Goal: Task Accomplishment & Management: Manage account settings

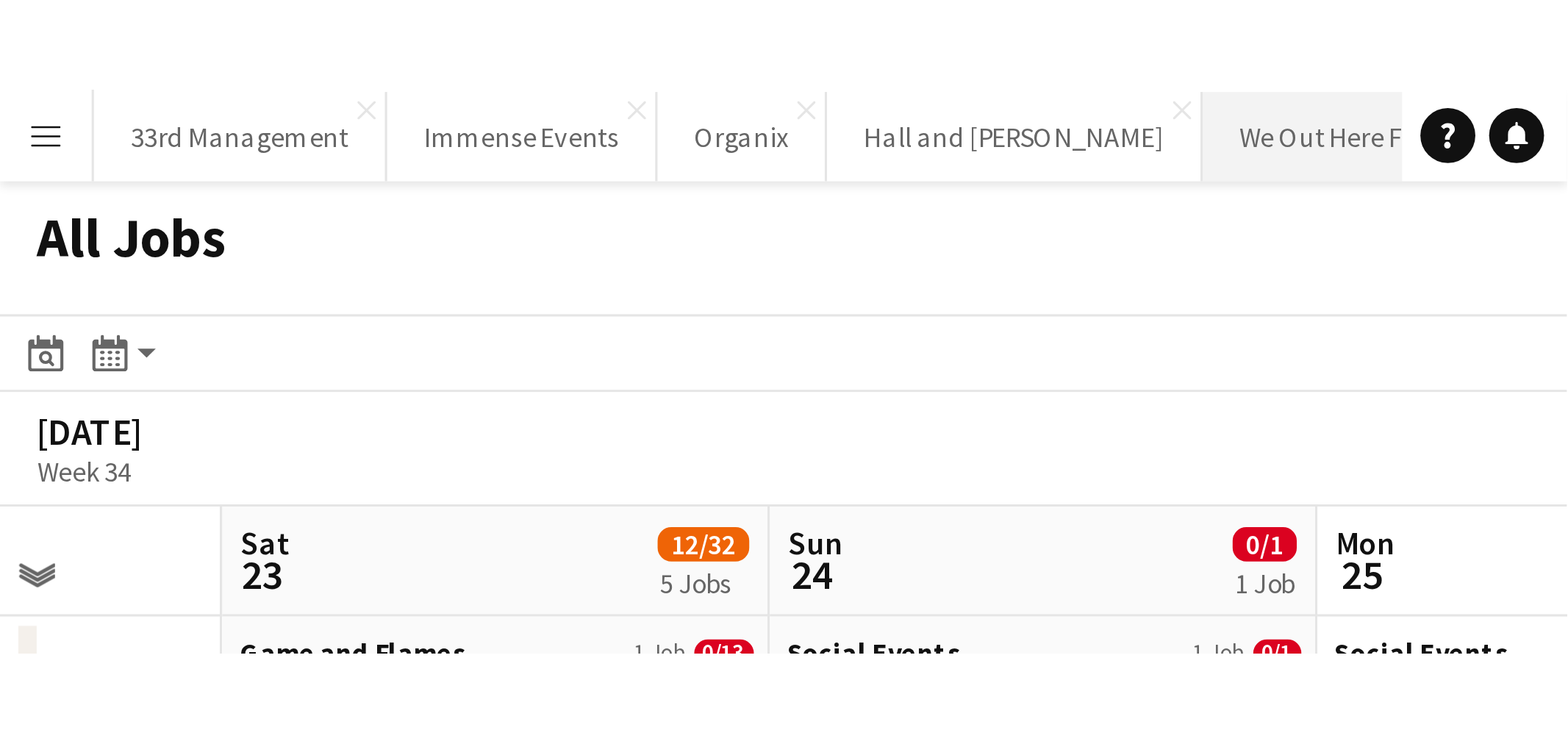
scroll to position [0, 456]
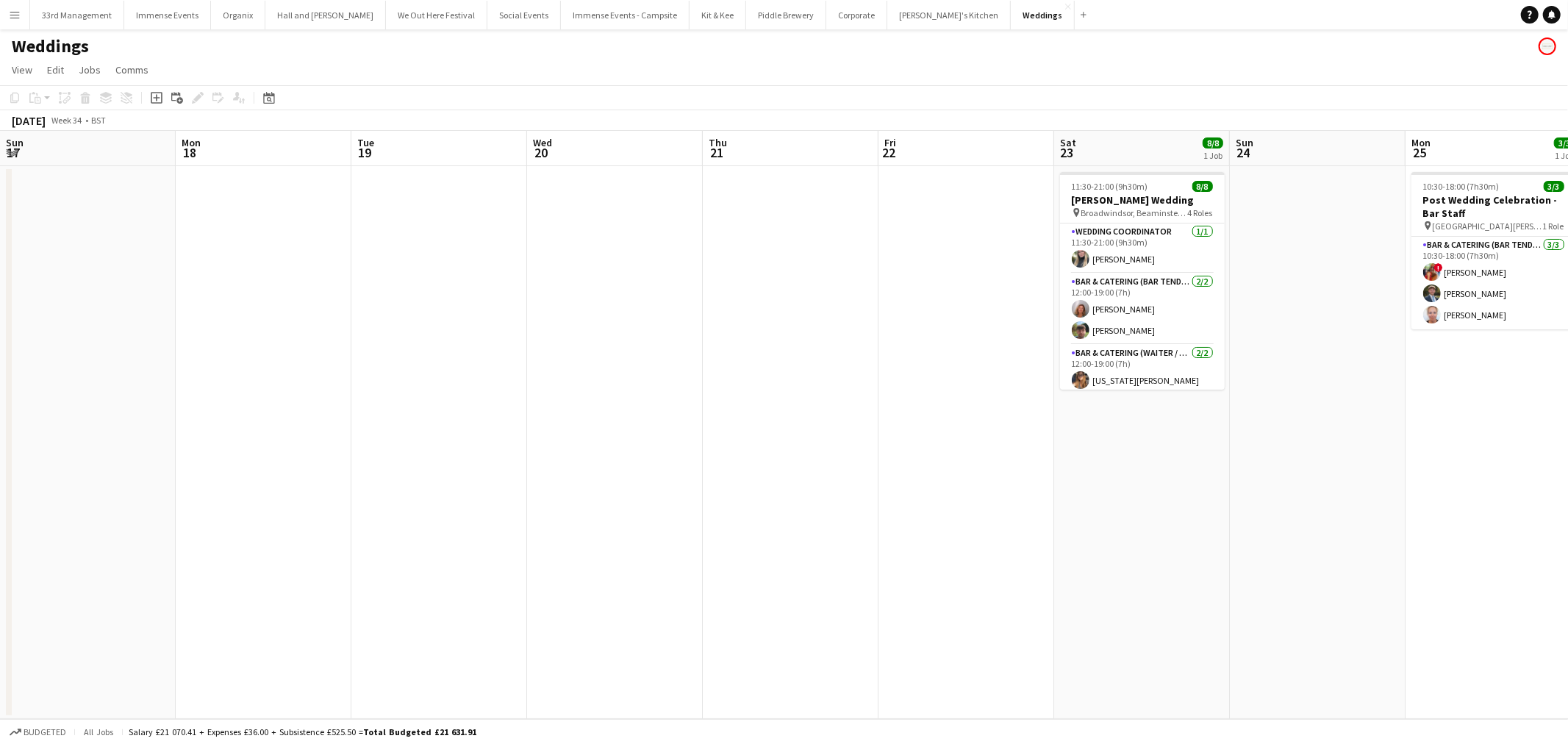
scroll to position [0, 431]
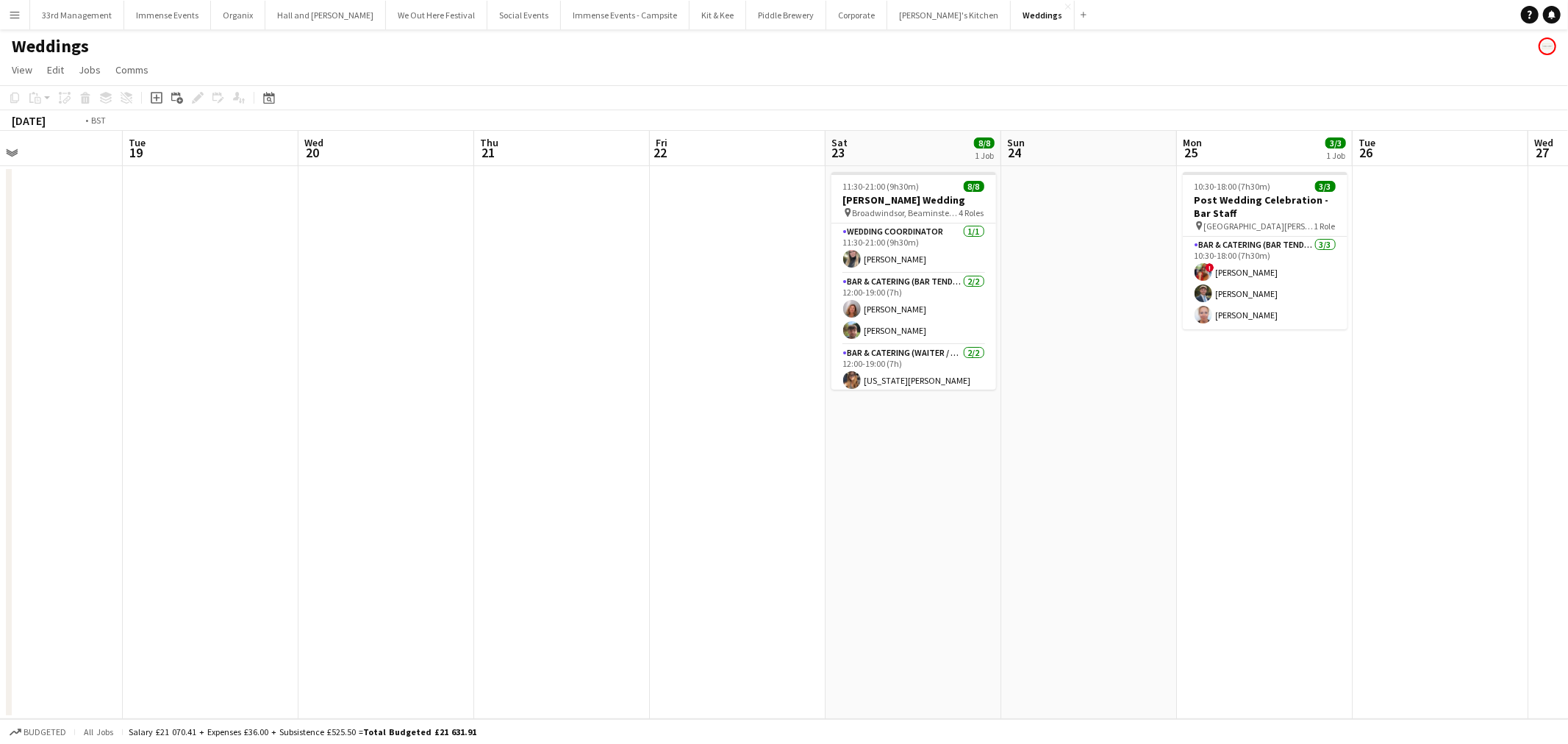
drag, startPoint x: 361, startPoint y: 450, endPoint x: 886, endPoint y: 425, distance: 525.6
click at [912, 456] on app-calendar-viewport "Sat 16 Sun 17 Mon 18 Tue 19 Wed 20 Thu 21 Fri 22 Sat 23 8/8 1 Job Sun 24 Mon 25…" at bounding box center [784, 425] width 1568 height 588
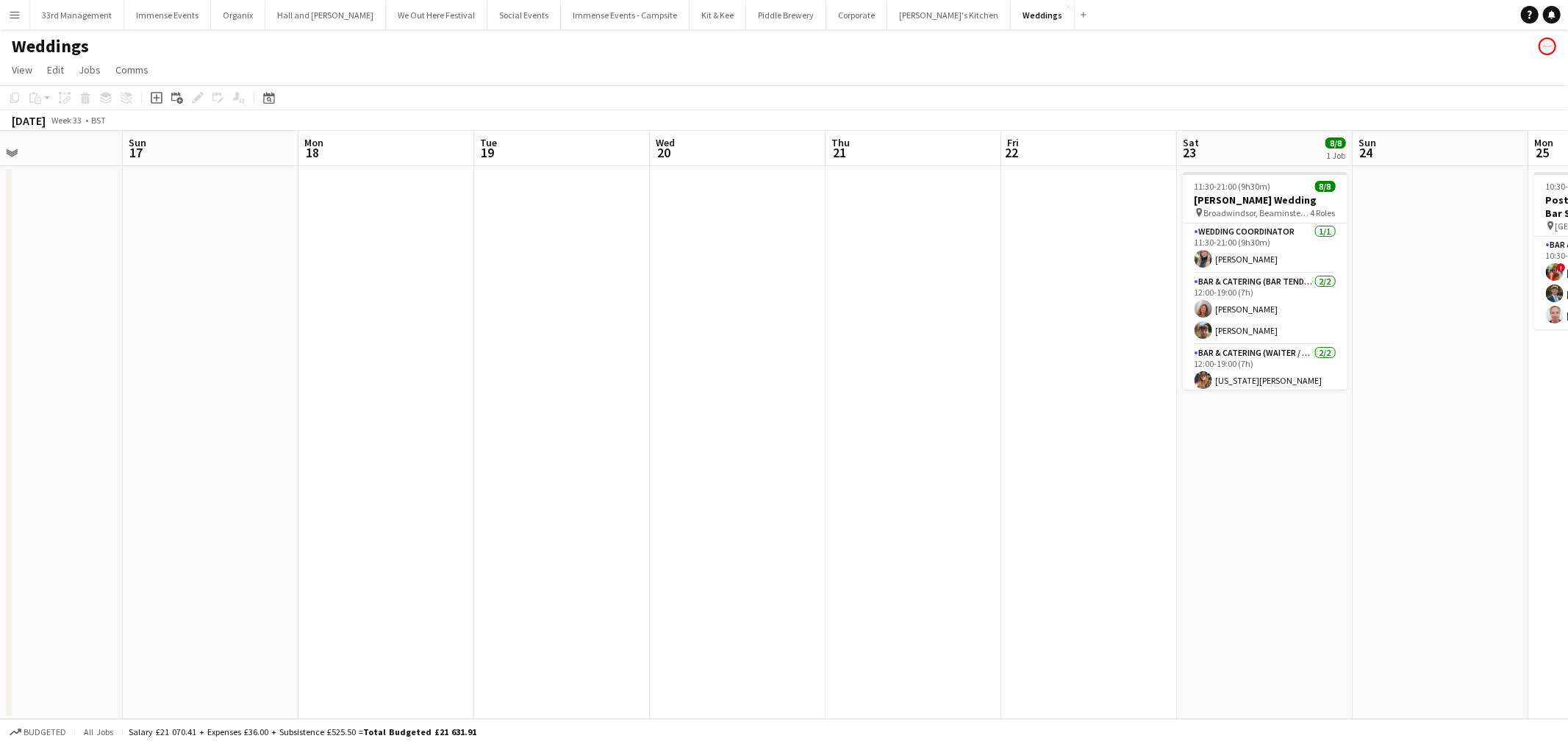
scroll to position [0, 408]
click at [561, 24] on button "Immense Events - Campsite Close" at bounding box center [625, 15] width 129 height 28
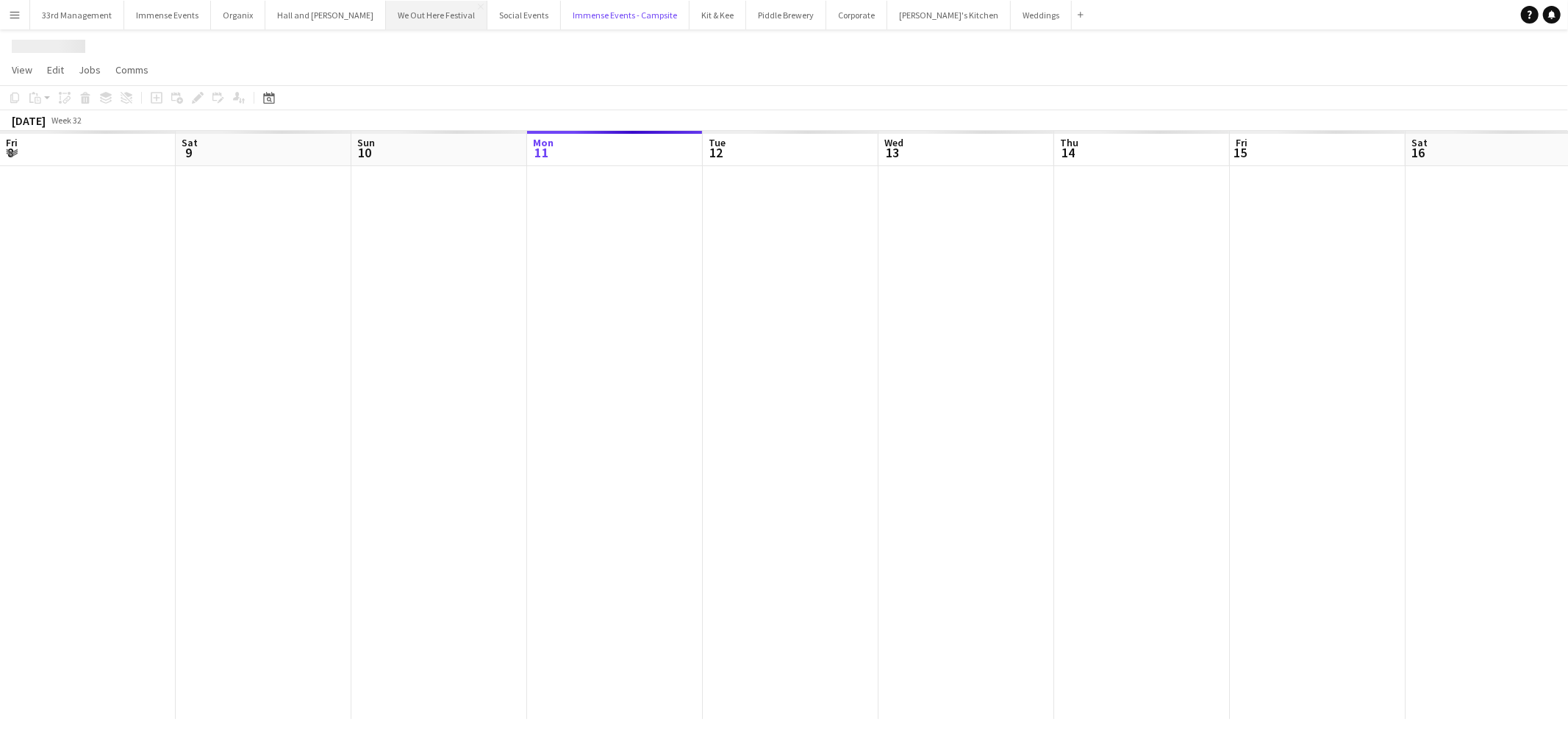
scroll to position [0, 351]
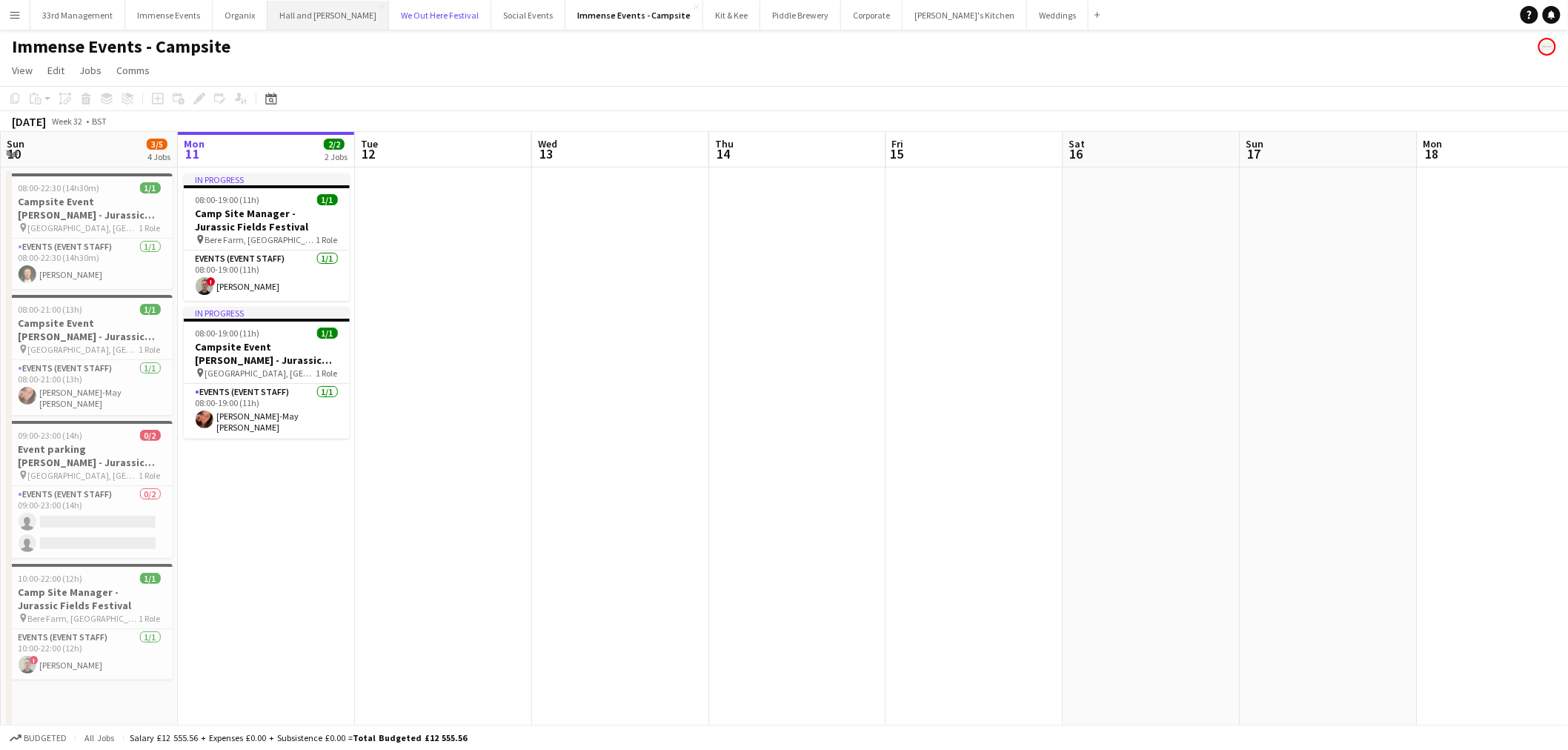
drag, startPoint x: 408, startPoint y: 9, endPoint x: 323, endPoint y: 17, distance: 85.4
click at [409, 9] on button "We Out Here Festival Close" at bounding box center [440, 15] width 102 height 29
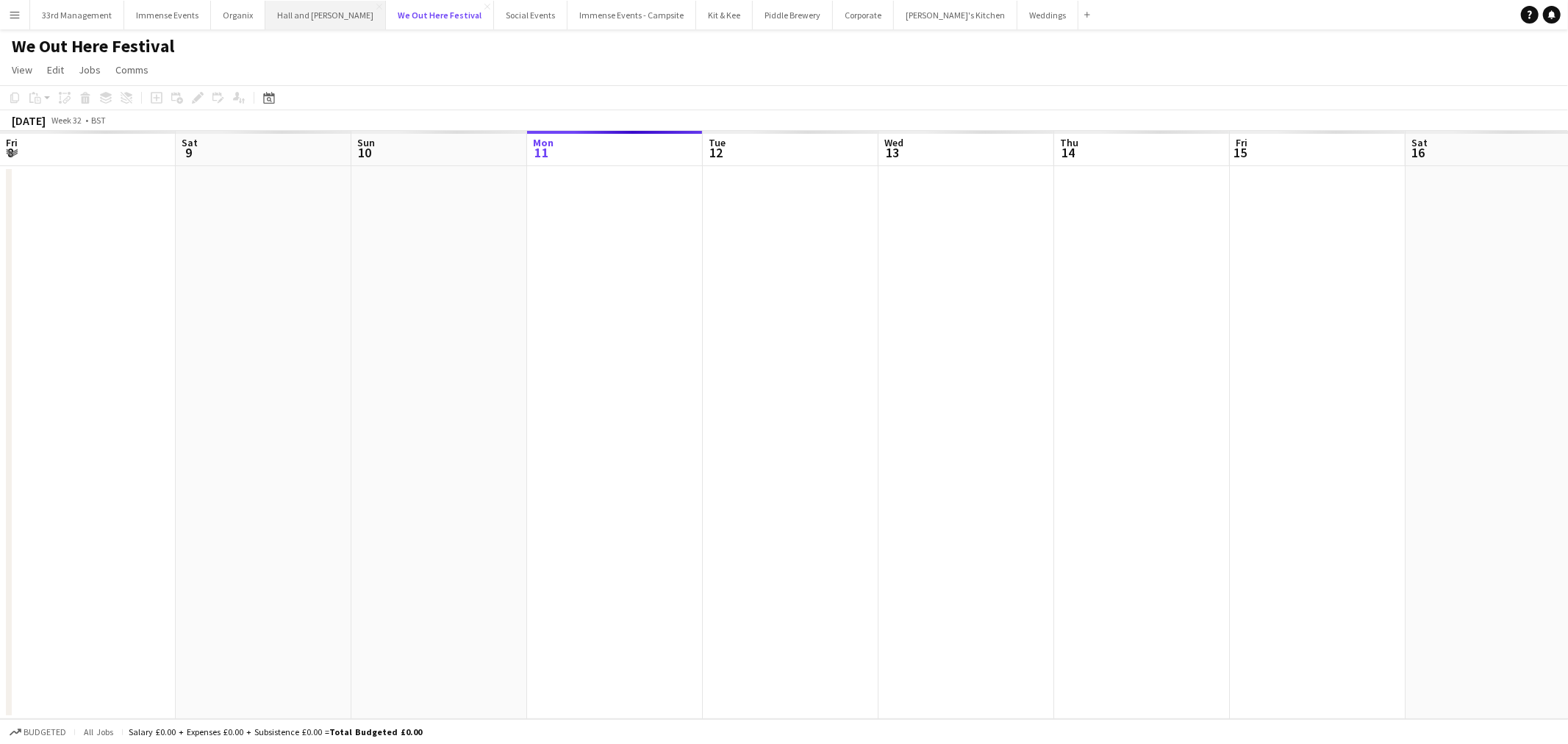
scroll to position [0, 351]
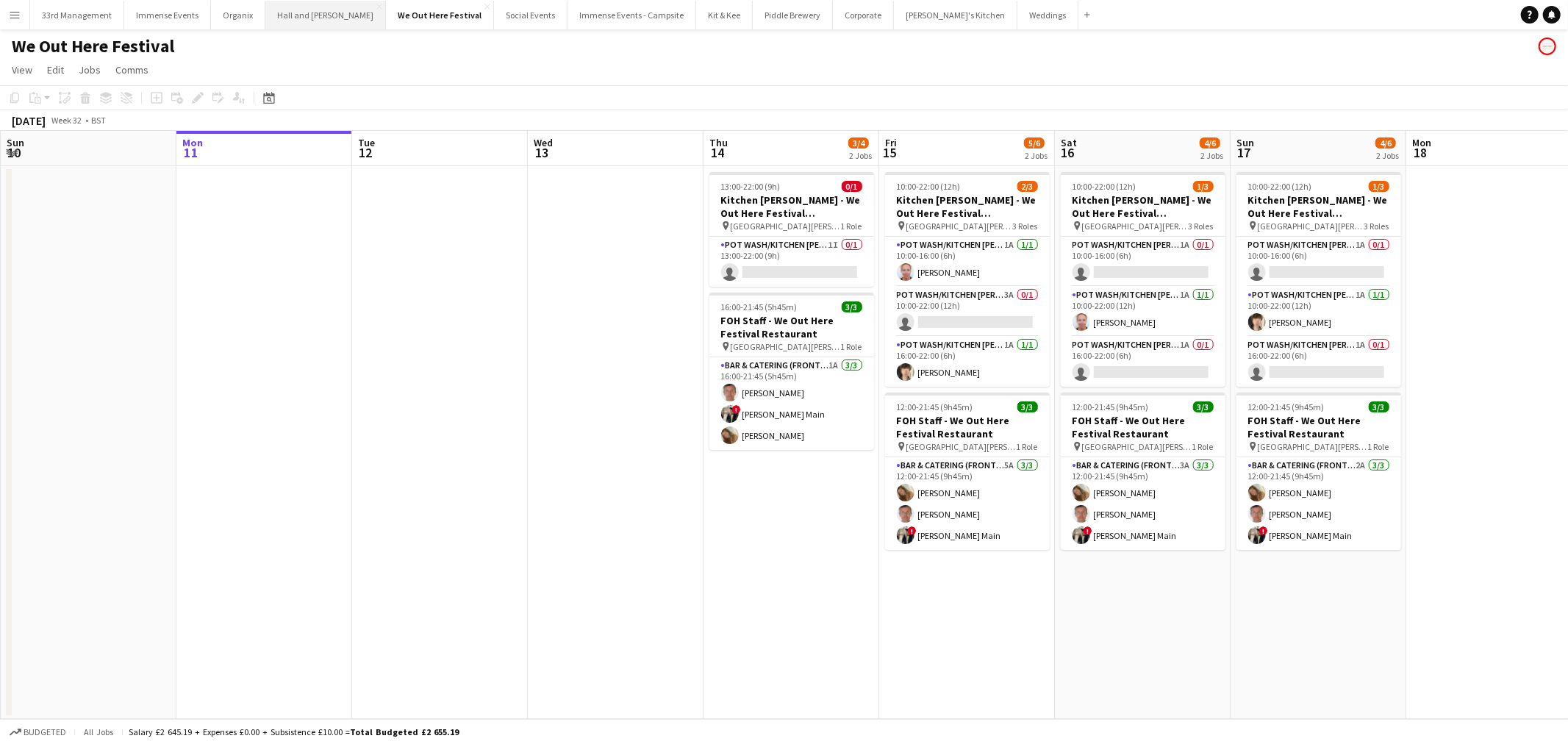
click at [303, 8] on button "Hall and [PERSON_NAME] Close" at bounding box center [325, 15] width 121 height 28
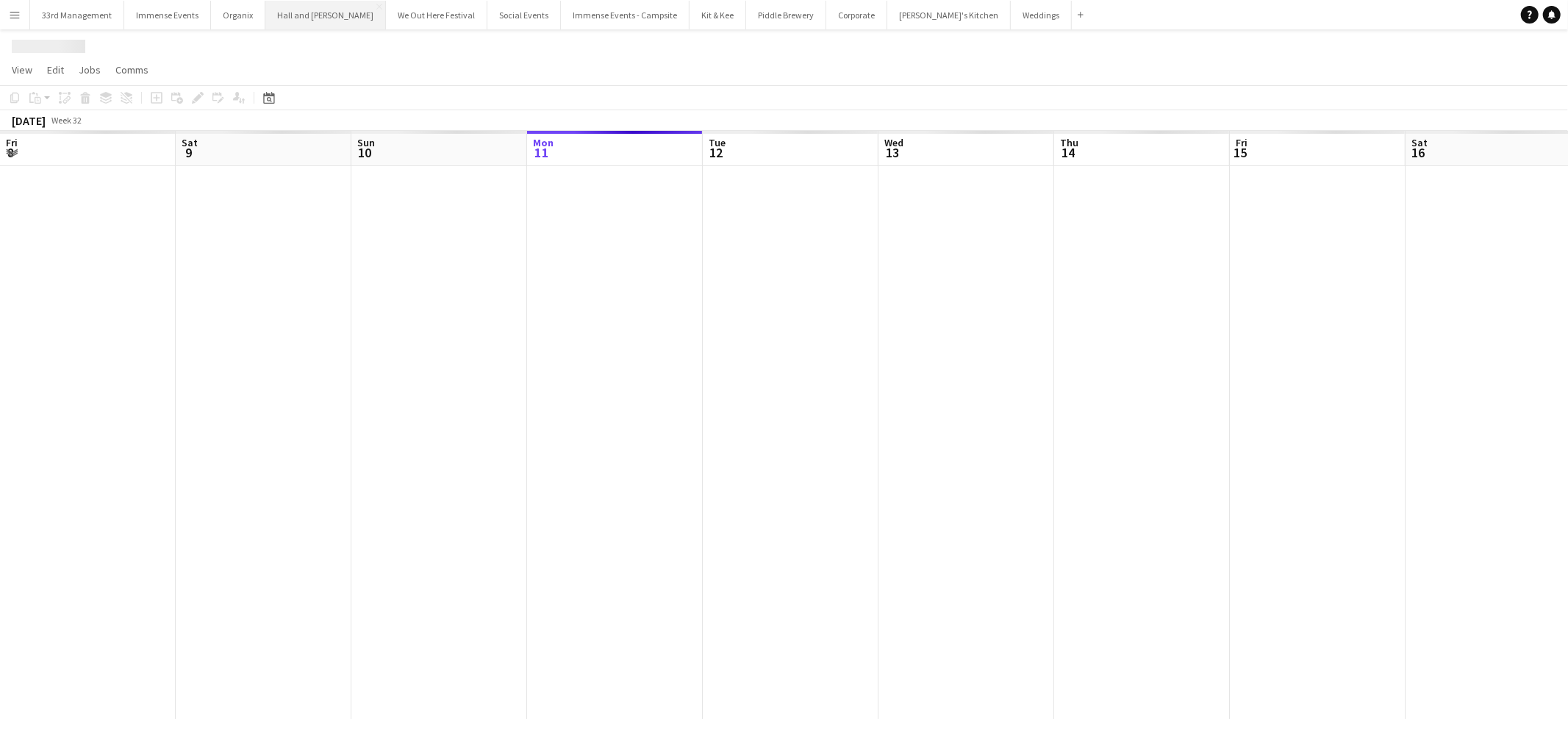
scroll to position [0, 351]
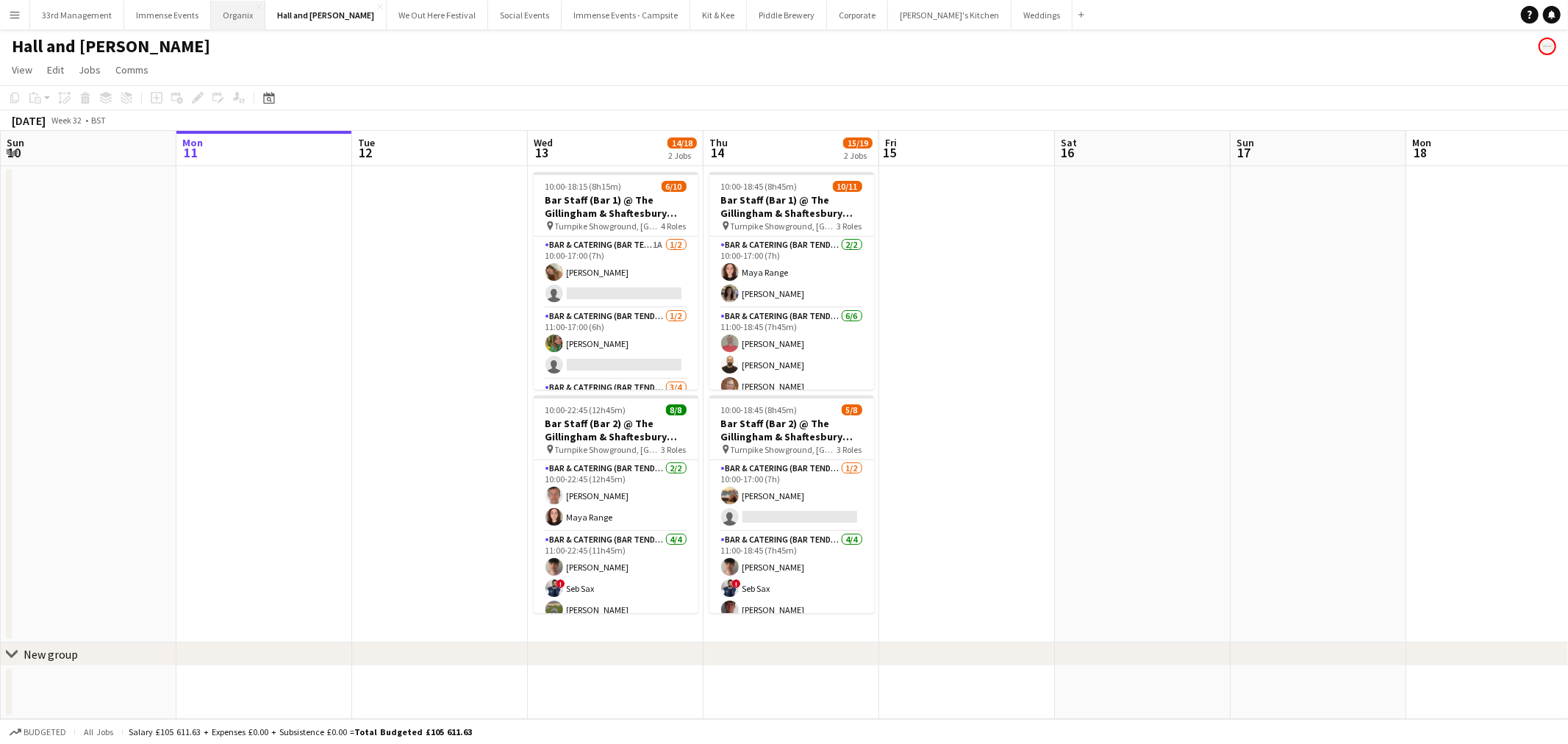
drag, startPoint x: 232, startPoint y: 15, endPoint x: 174, endPoint y: 17, distance: 58.0
click at [232, 16] on button "Organix Close" at bounding box center [238, 15] width 55 height 28
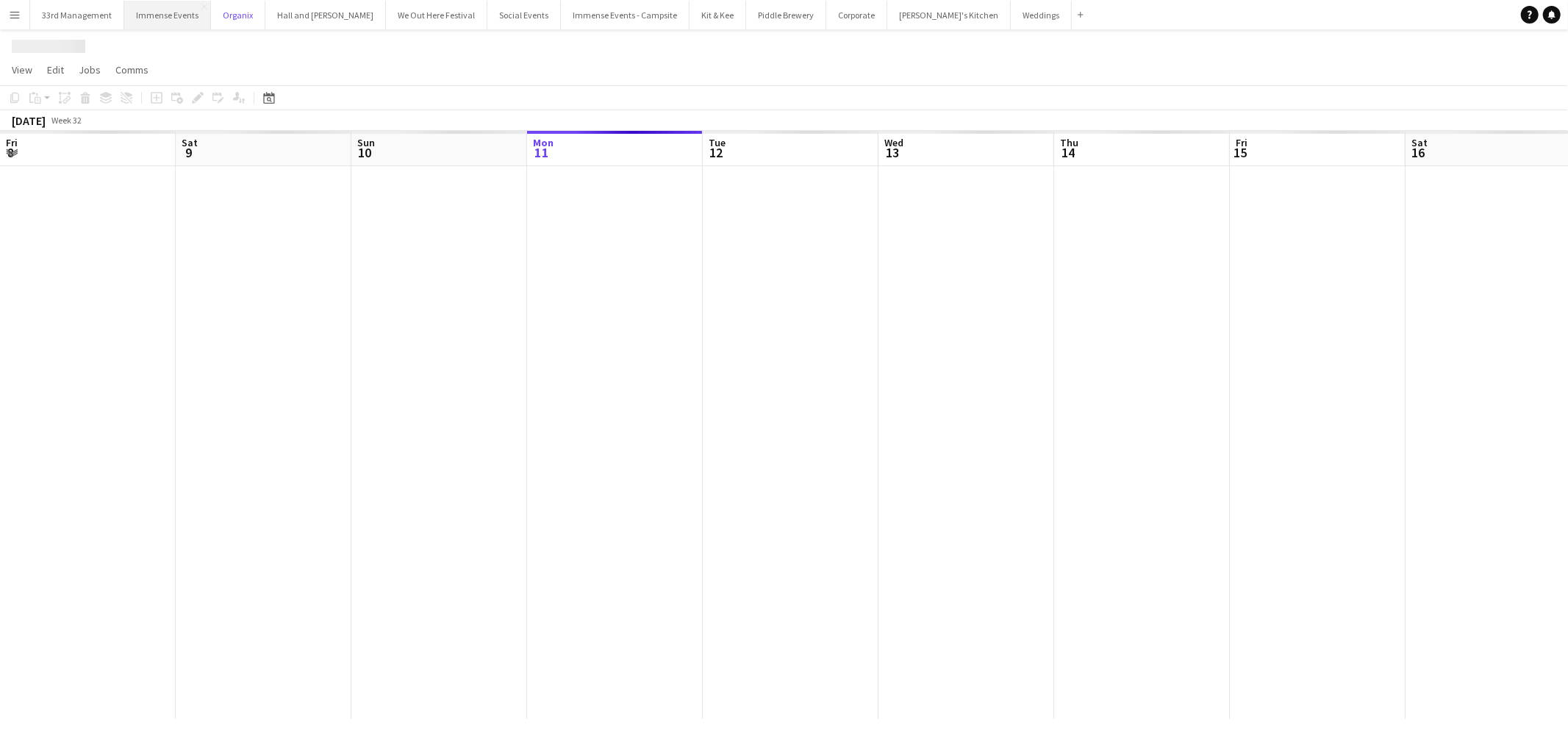
scroll to position [0, 351]
click at [154, 17] on button "Immense Events Close" at bounding box center [167, 15] width 87 height 28
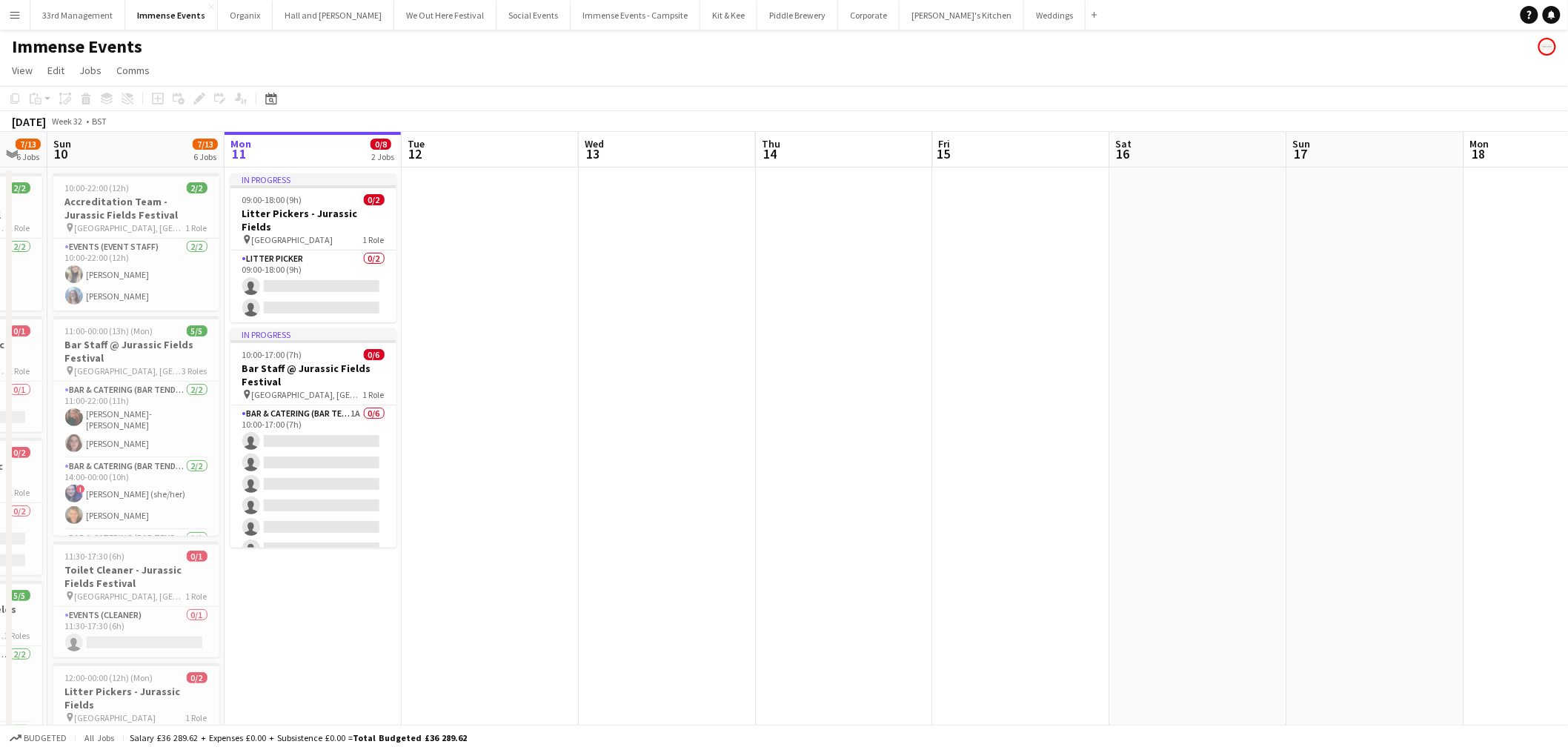
scroll to position [0, 463]
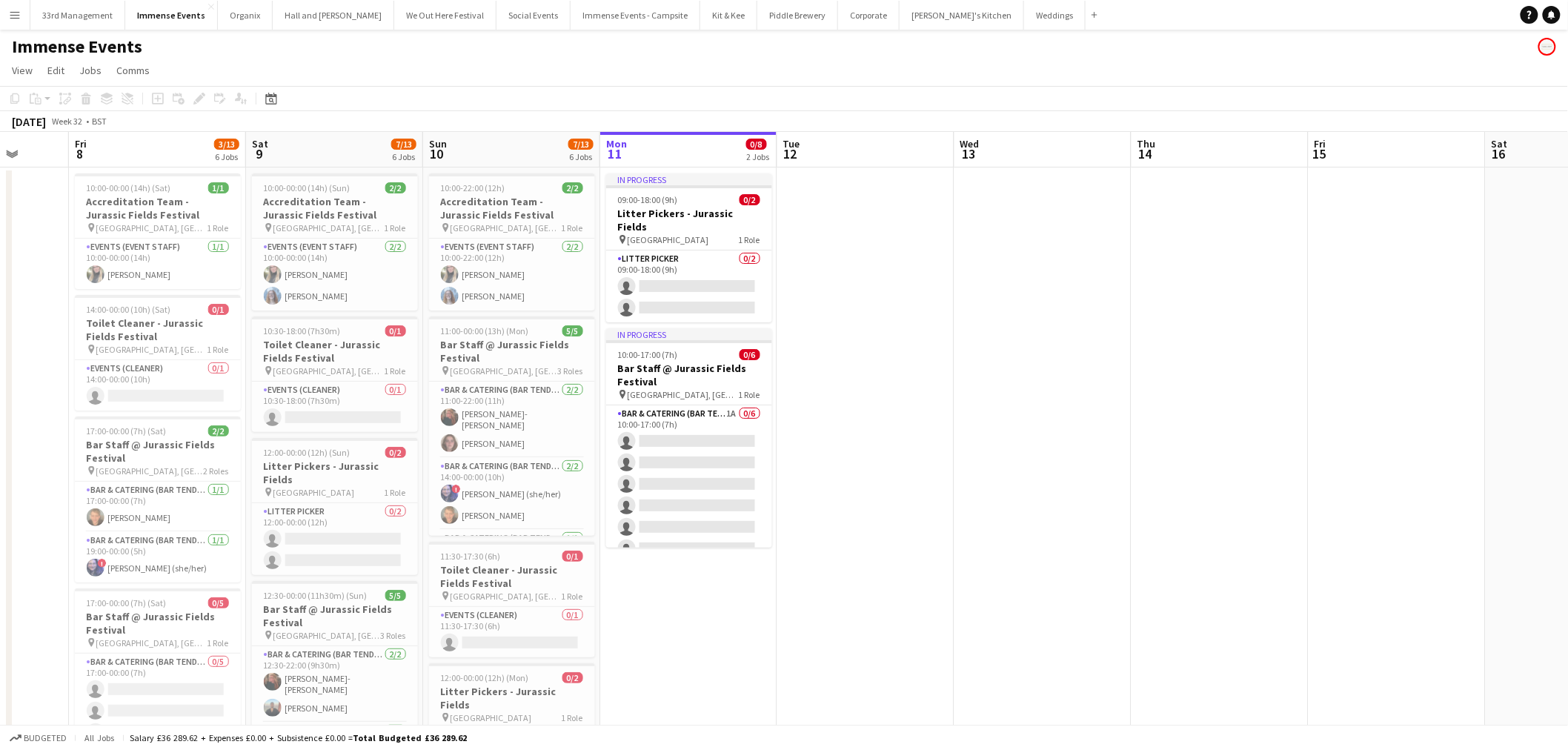
drag, startPoint x: 464, startPoint y: 492, endPoint x: 884, endPoint y: 424, distance: 425.5
click at [884, 424] on app-calendar-viewport "Tue 5 Wed 6 Thu 7 Fri 8 3/13 6 Jobs Sat 9 7/13 6 Jobs Sun 10 7/13 6 Jobs Mon 11…" at bounding box center [784, 622] width 1568 height 980
click at [506, 197] on h3 "Accreditation Team - Jurassic Fields Festival" at bounding box center [512, 209] width 166 height 27
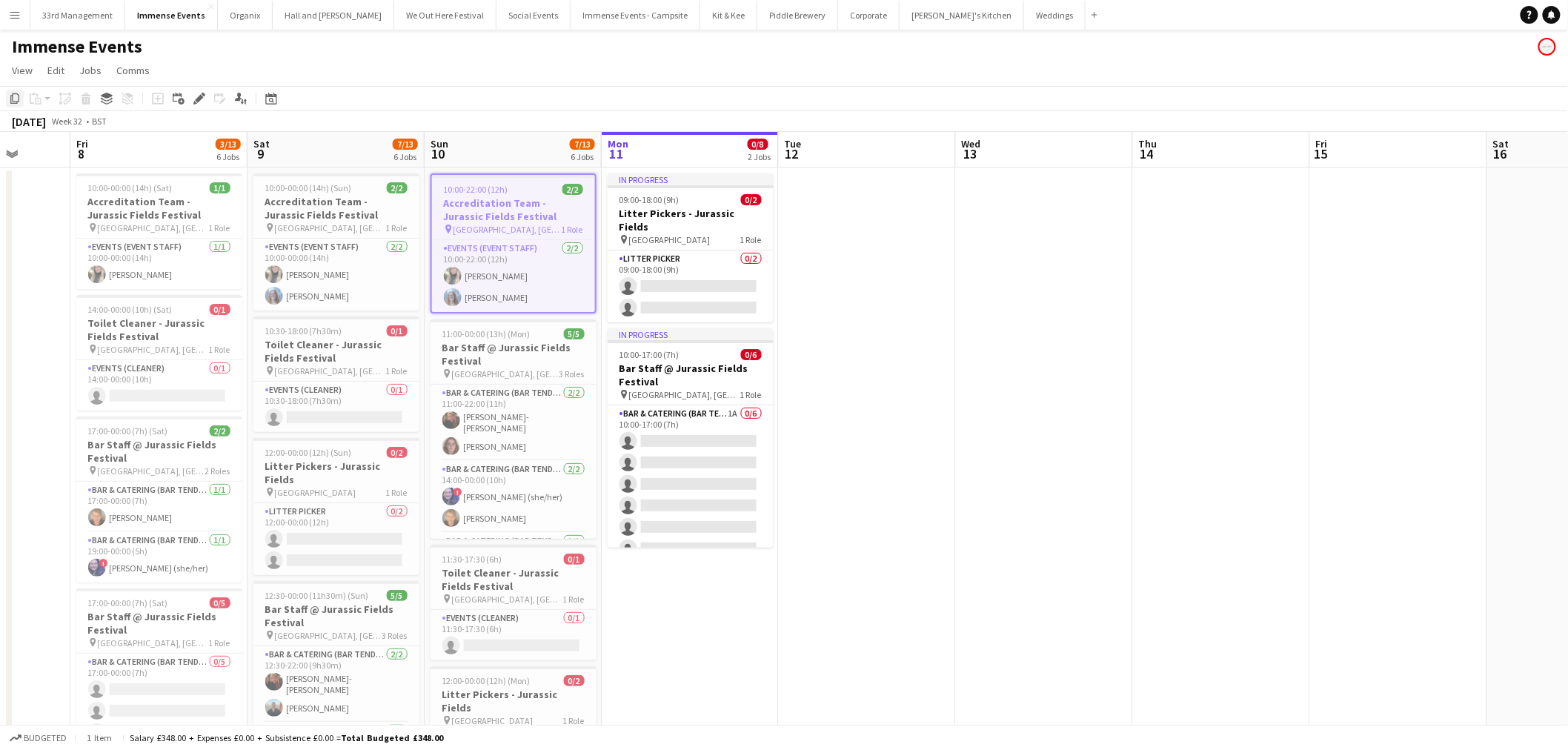
click at [18, 99] on icon "Copy" at bounding box center [14, 98] width 12 height 12
click at [745, 658] on app-date-cell "In progress 09:00-18:00 (9h) 0/2 Litter Pickers - Jurassic Fields pin West Bay …" at bounding box center [690, 639] width 177 height 944
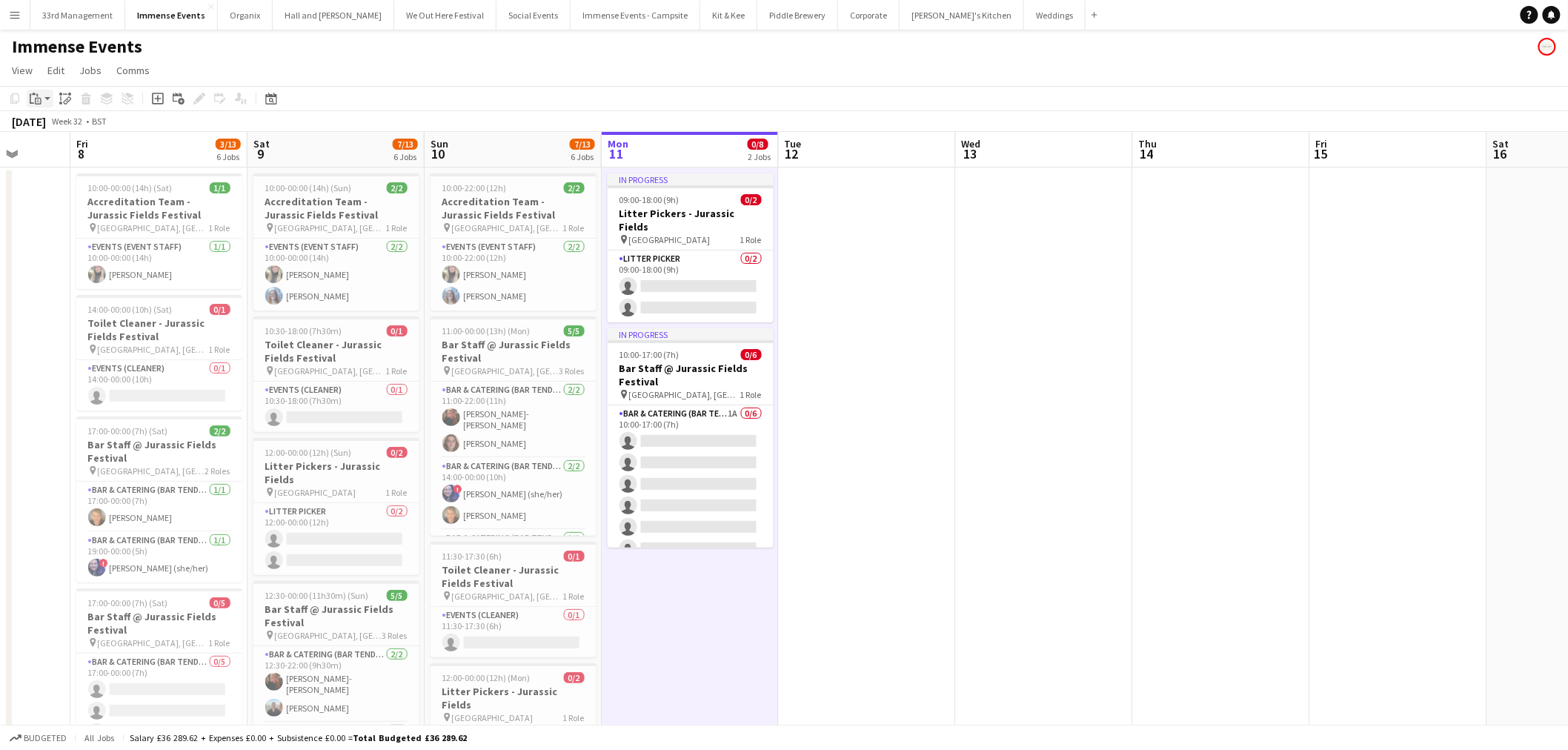
click at [45, 101] on app-action-btn "Paste" at bounding box center [41, 99] width 27 height 18
click at [62, 131] on link "Paste Ctrl+V" at bounding box center [108, 127] width 139 height 14
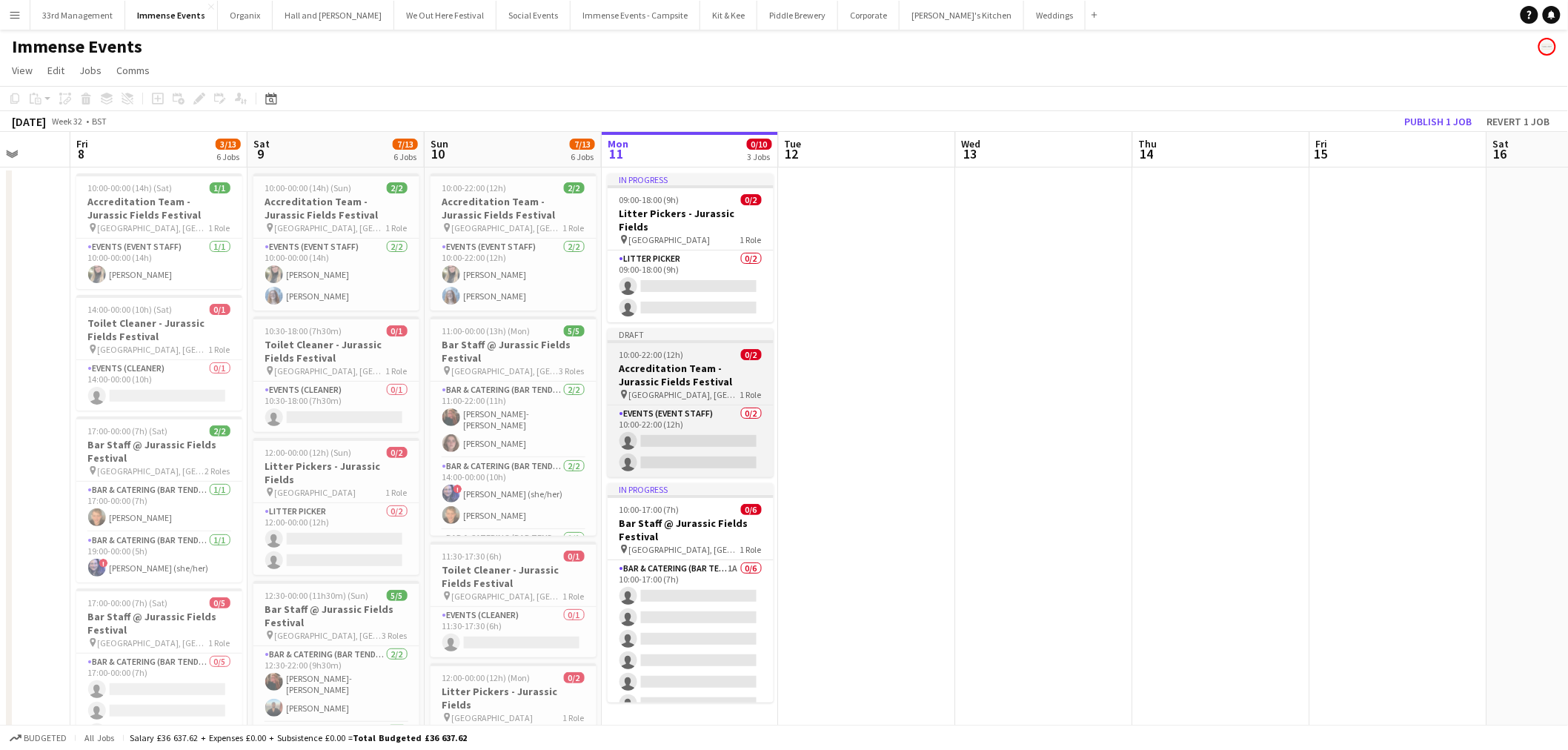
click at [691, 361] on h3 "Accreditation Team - Jurassic Fields Festival" at bounding box center [690, 375] width 166 height 27
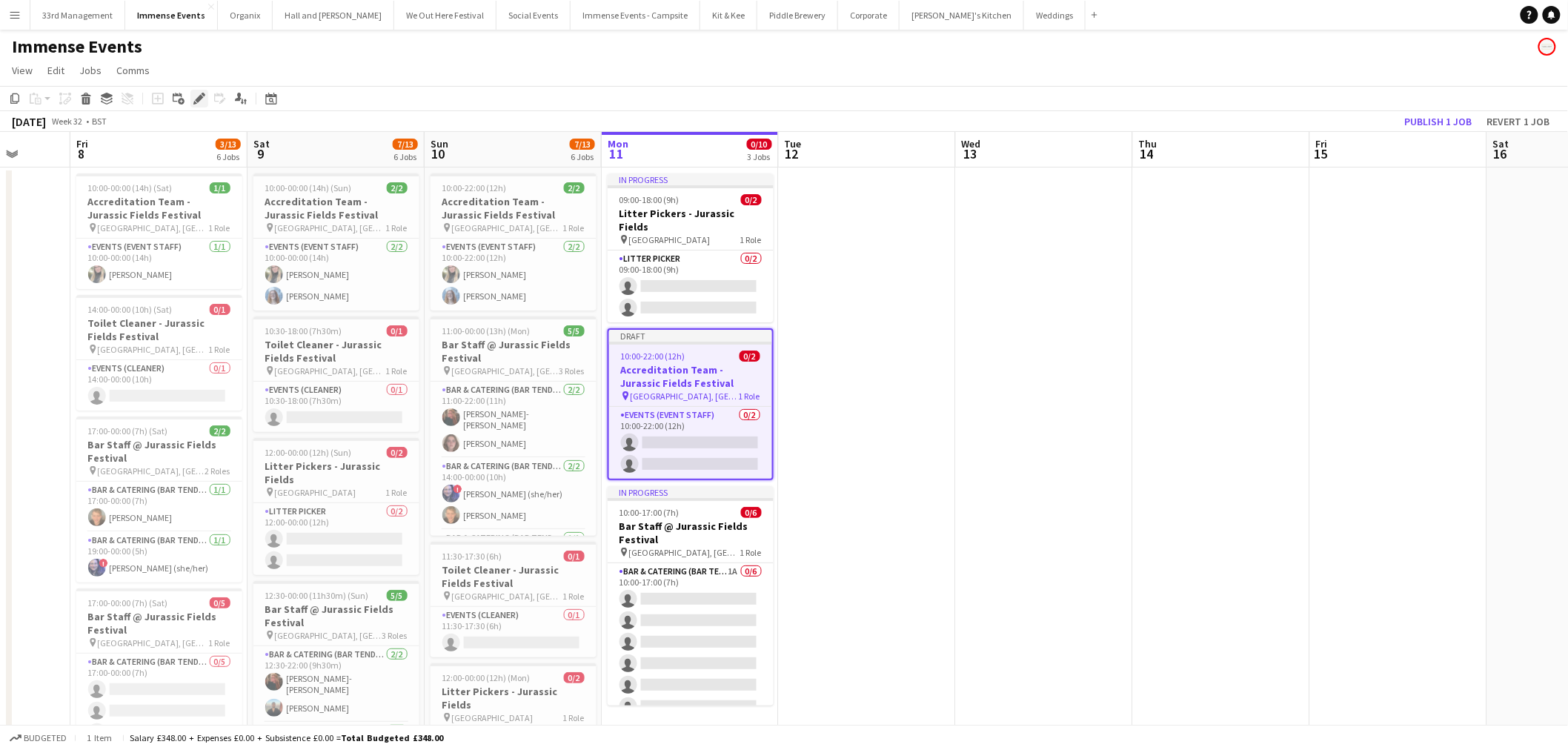
click at [204, 106] on div "Edit" at bounding box center [199, 99] width 18 height 18
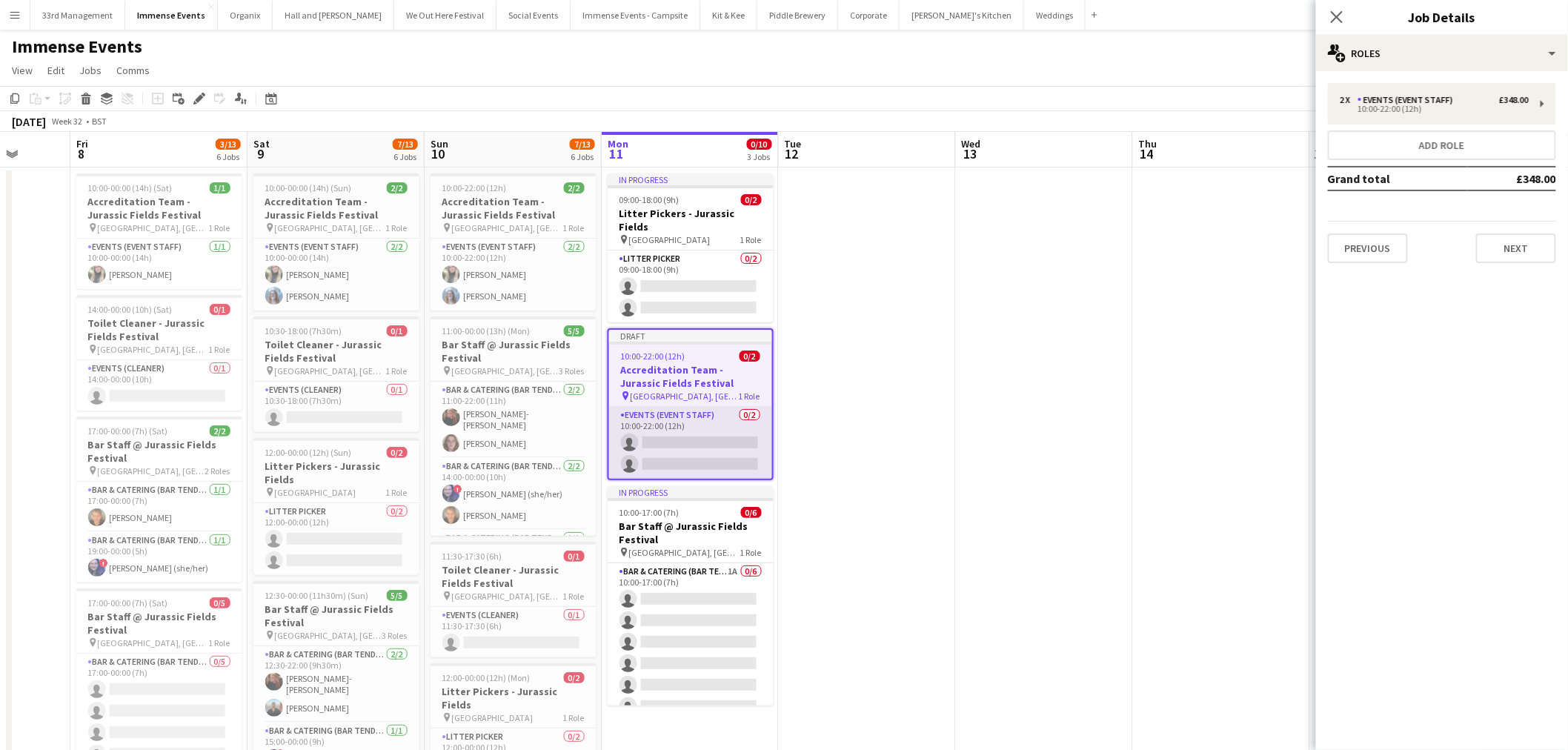
click at [715, 416] on app-card-role "Events (Event Staff) 0/2 10:00-22:00 (12h) single-neutral-actions single-neutra…" at bounding box center [690, 443] width 163 height 72
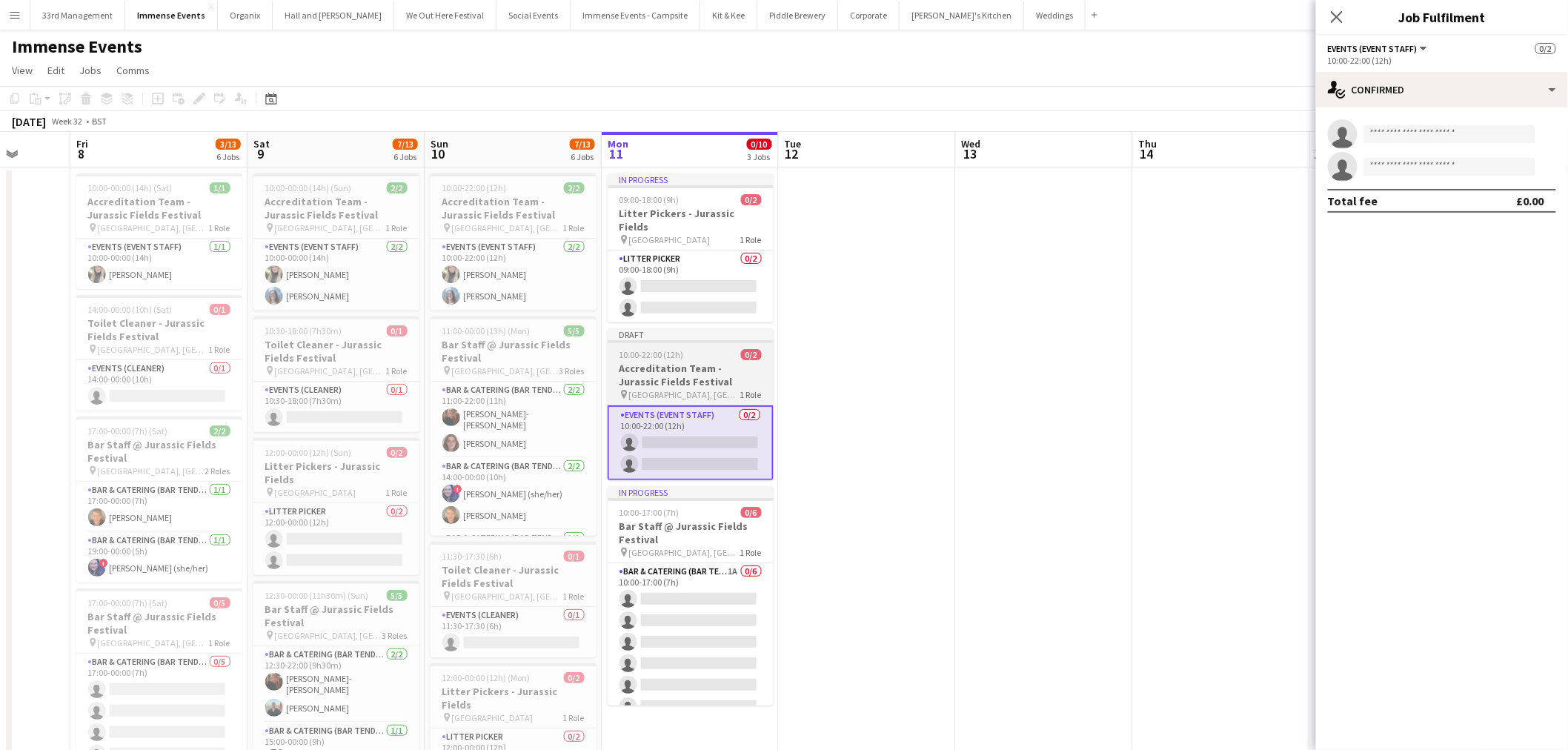
click at [686, 361] on h3 "Accreditation Team - Jurassic Fields Festival" at bounding box center [690, 375] width 166 height 27
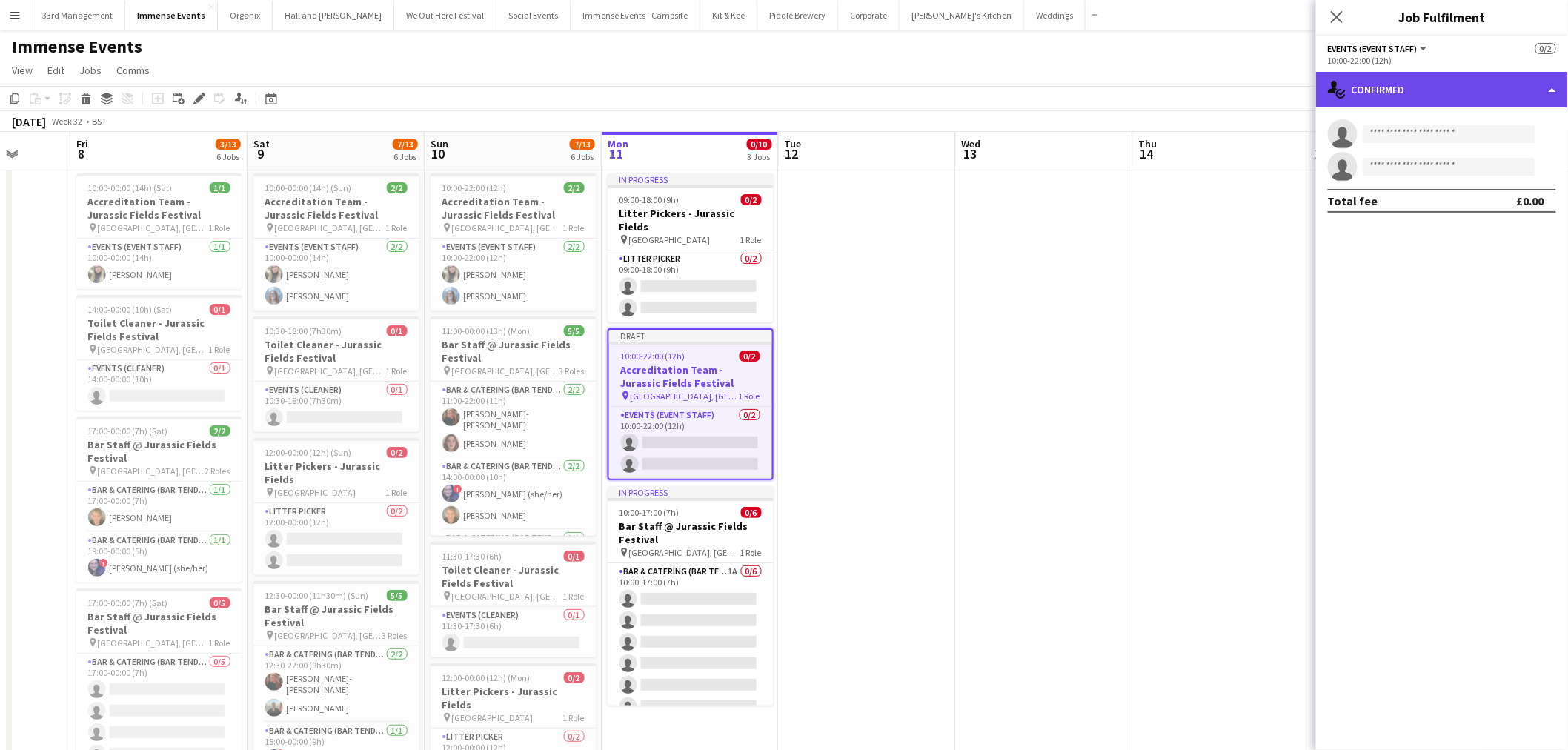
click at [1390, 99] on div "single-neutral-actions-check-2 Confirmed" at bounding box center [1442, 89] width 252 height 36
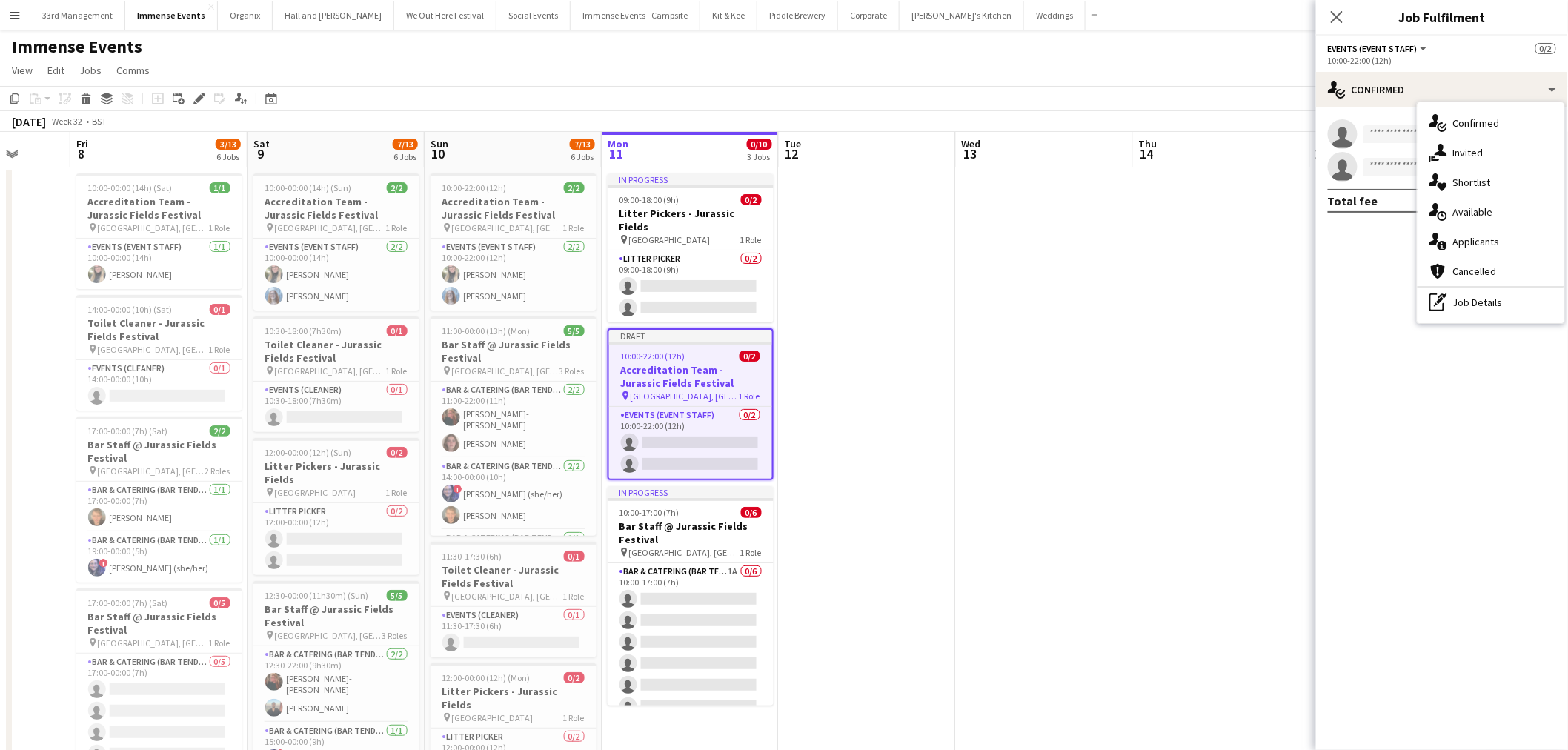
click at [1480, 324] on mat-expansion-panel "check Confirmed single-neutral-actions single-neutral-actions Total fee £0.00" at bounding box center [1442, 428] width 252 height 643
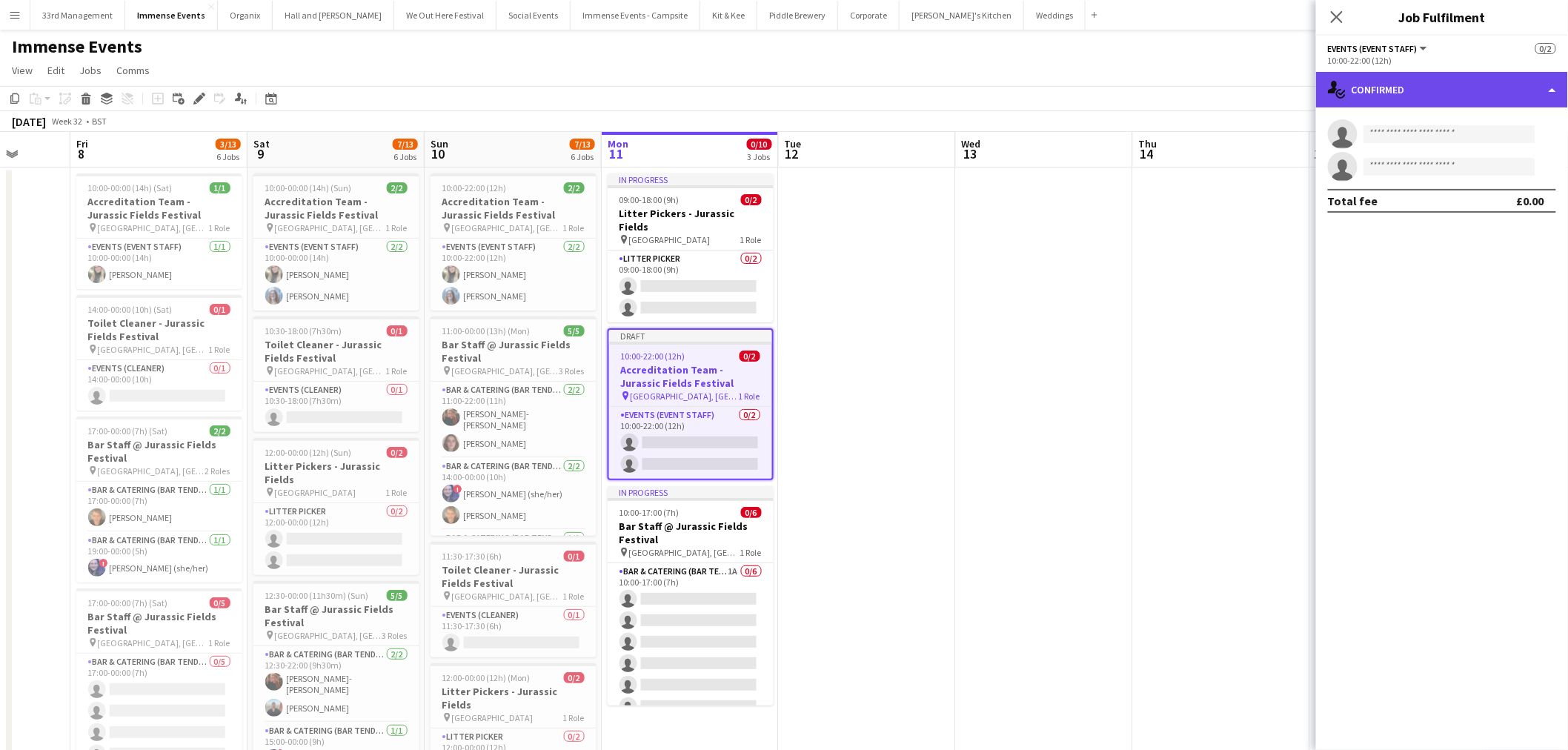
click at [1424, 79] on div "single-neutral-actions-check-2 Confirmed" at bounding box center [1442, 89] width 252 height 36
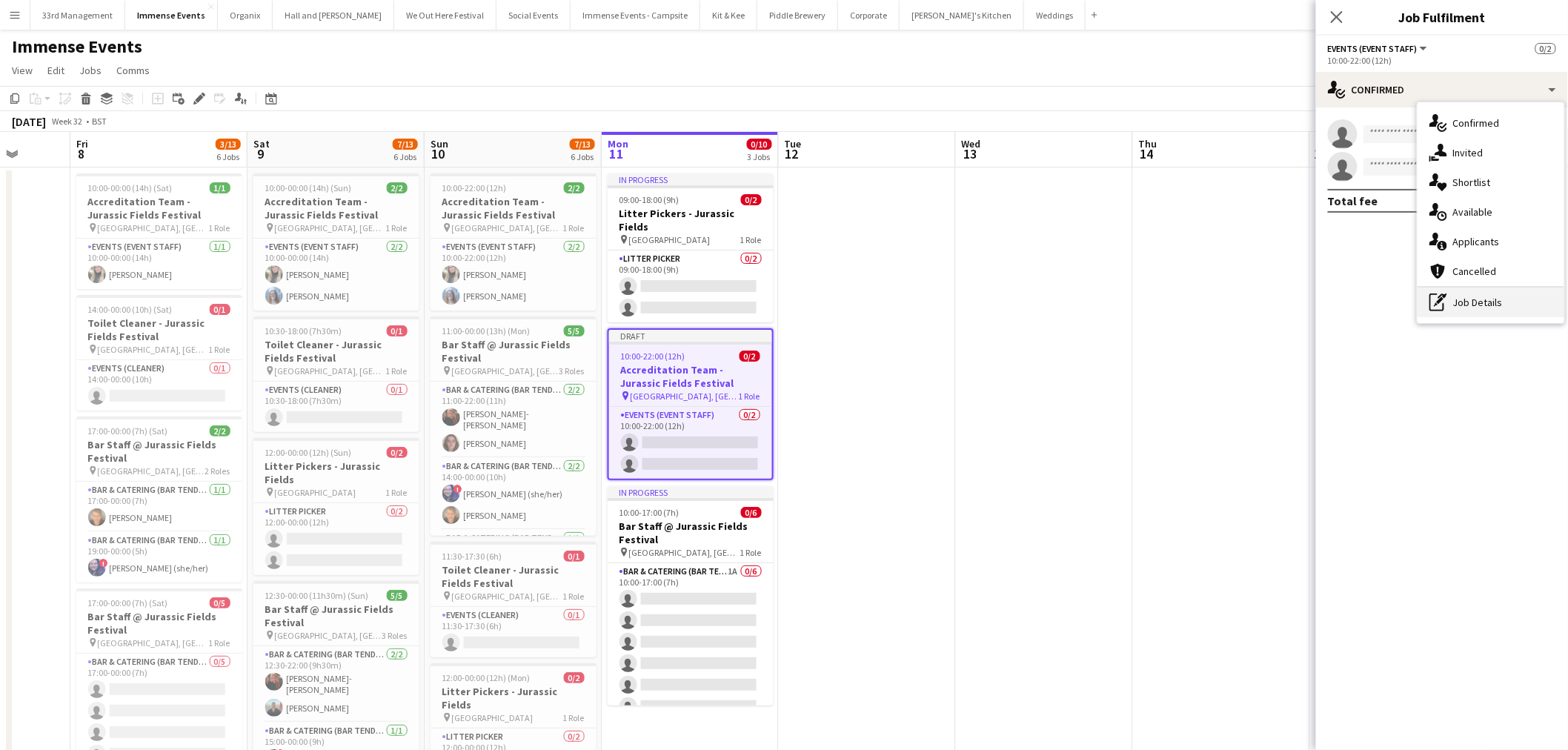
click at [1499, 302] on div "pen-write Job Details" at bounding box center [1491, 302] width 147 height 29
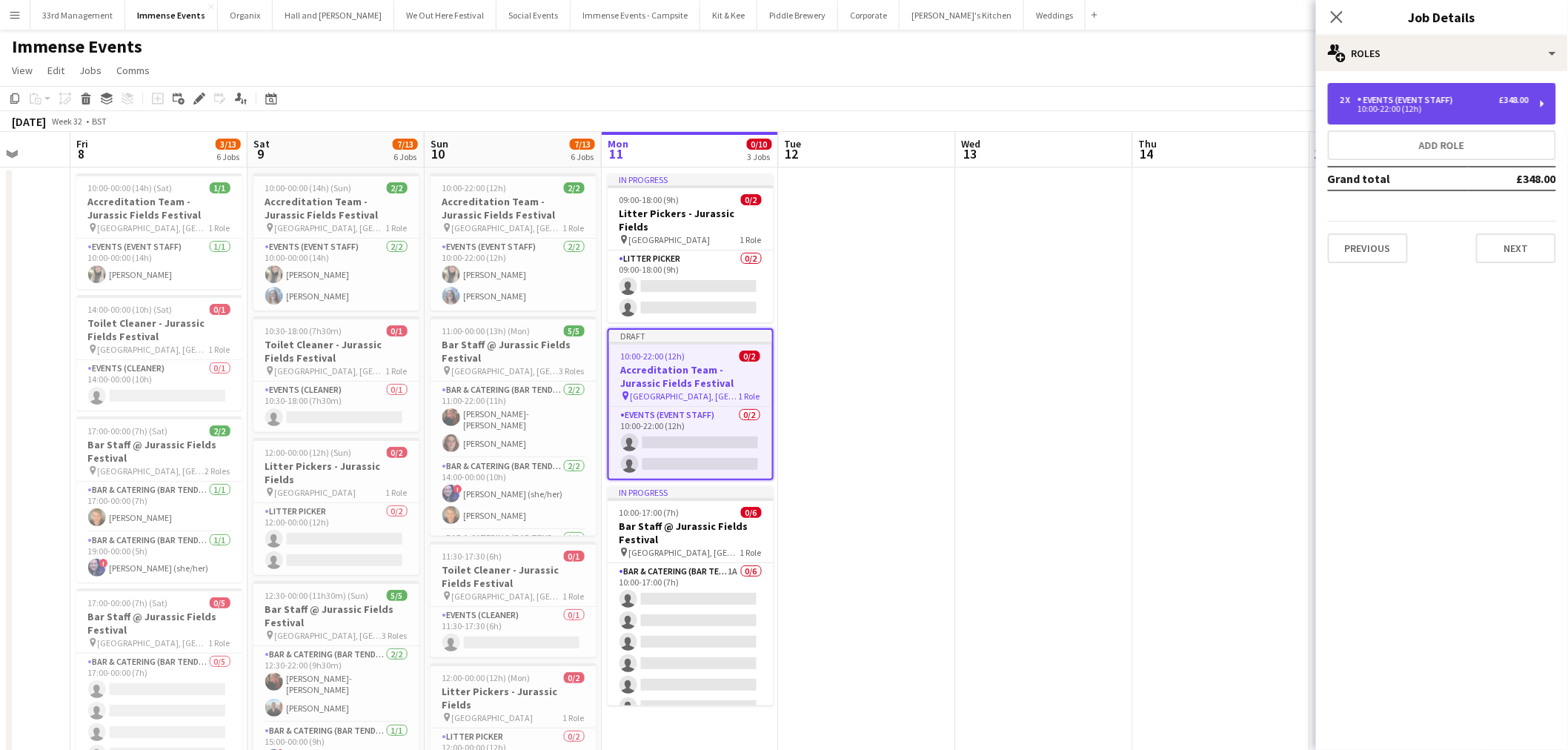
click at [1444, 108] on div "10:00-22:00 (12h)" at bounding box center [1433, 108] width 189 height 7
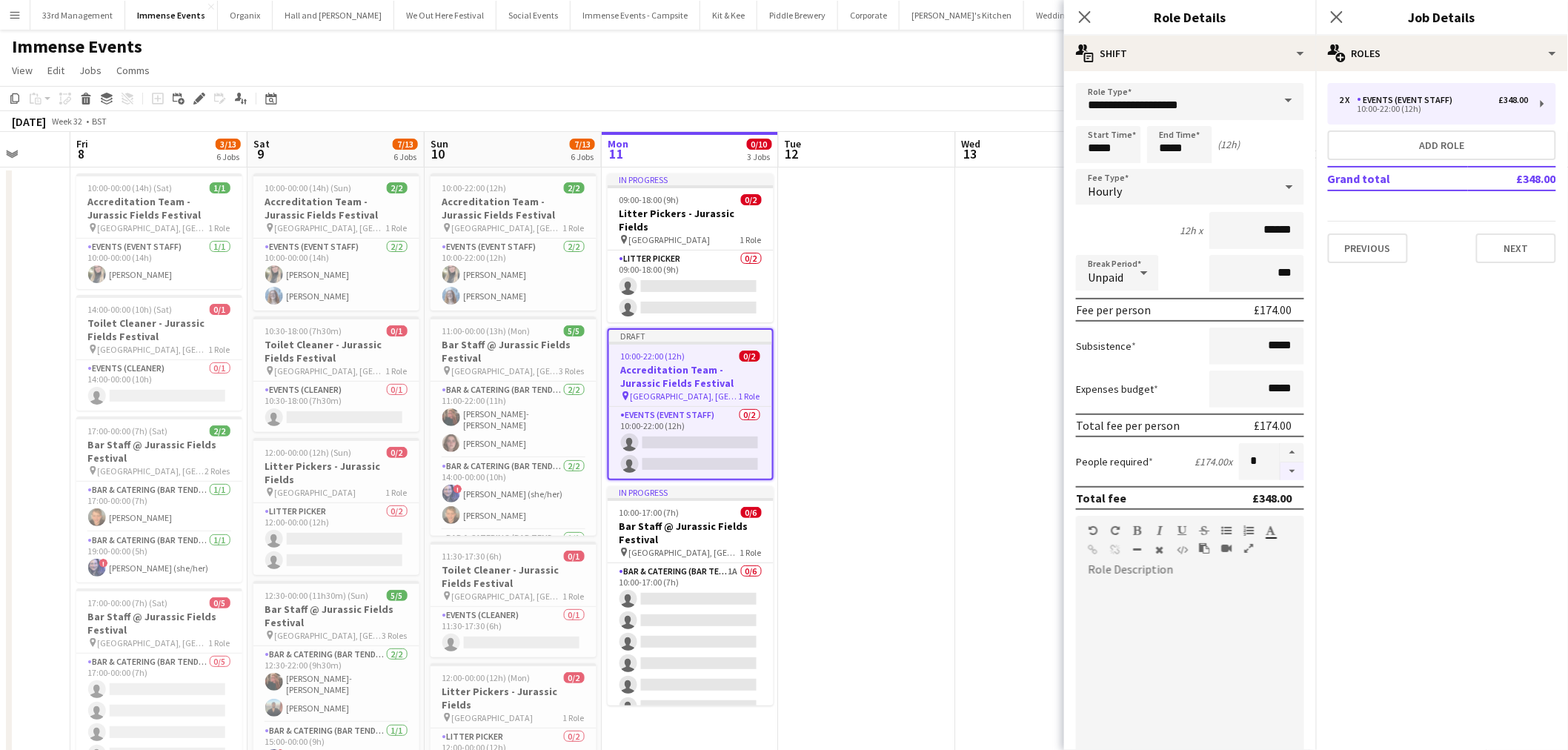
click at [1281, 465] on button "button" at bounding box center [1292, 471] width 24 height 18
type input "*"
click at [760, 407] on app-card-role "Events (Event Staff) 0/2 10:00-22:00 (12h) single-neutral-actions single-neutra…" at bounding box center [690, 443] width 163 height 72
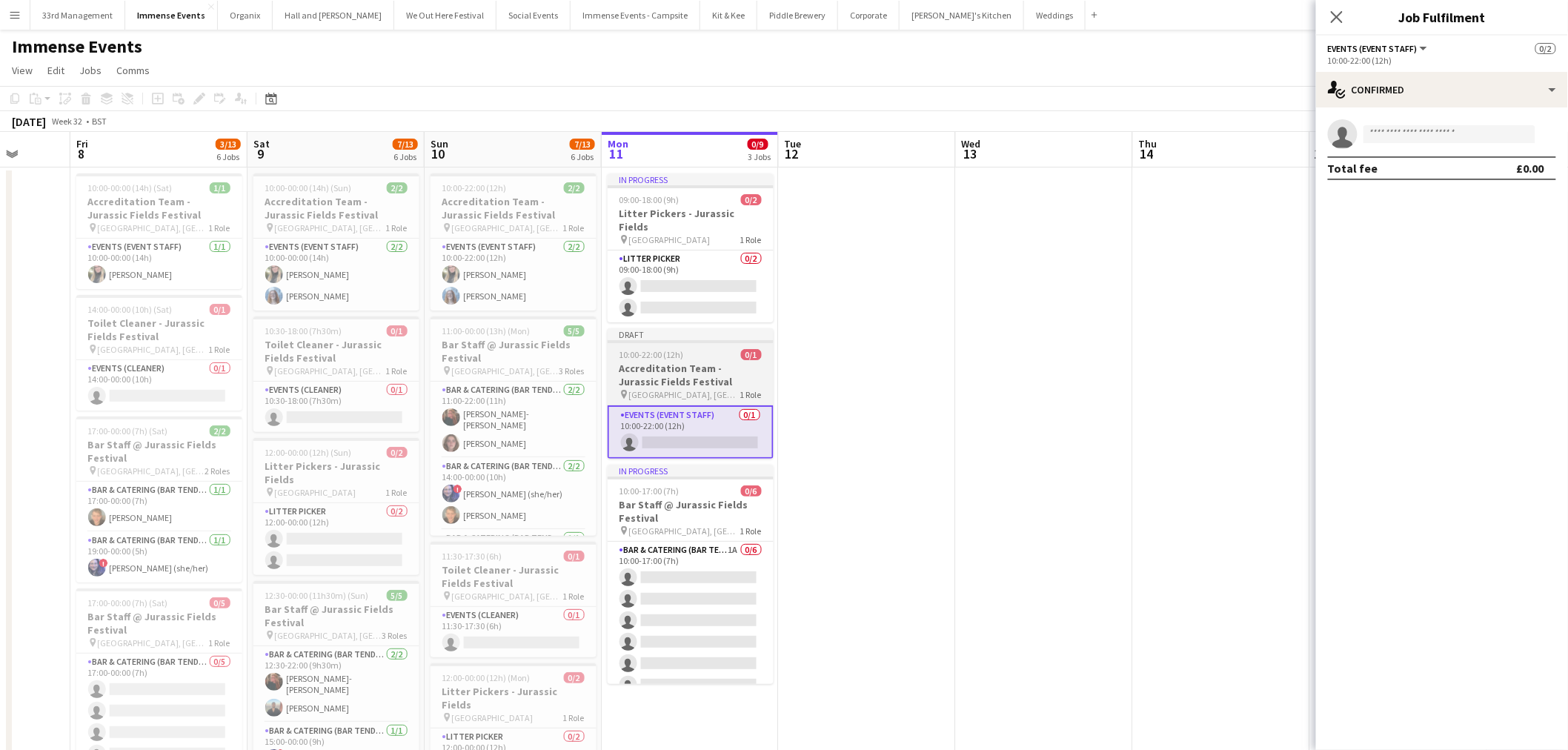
click at [656, 389] on span "[GEOGRAPHIC_DATA], [GEOGRAPHIC_DATA]" at bounding box center [685, 395] width 111 height 11
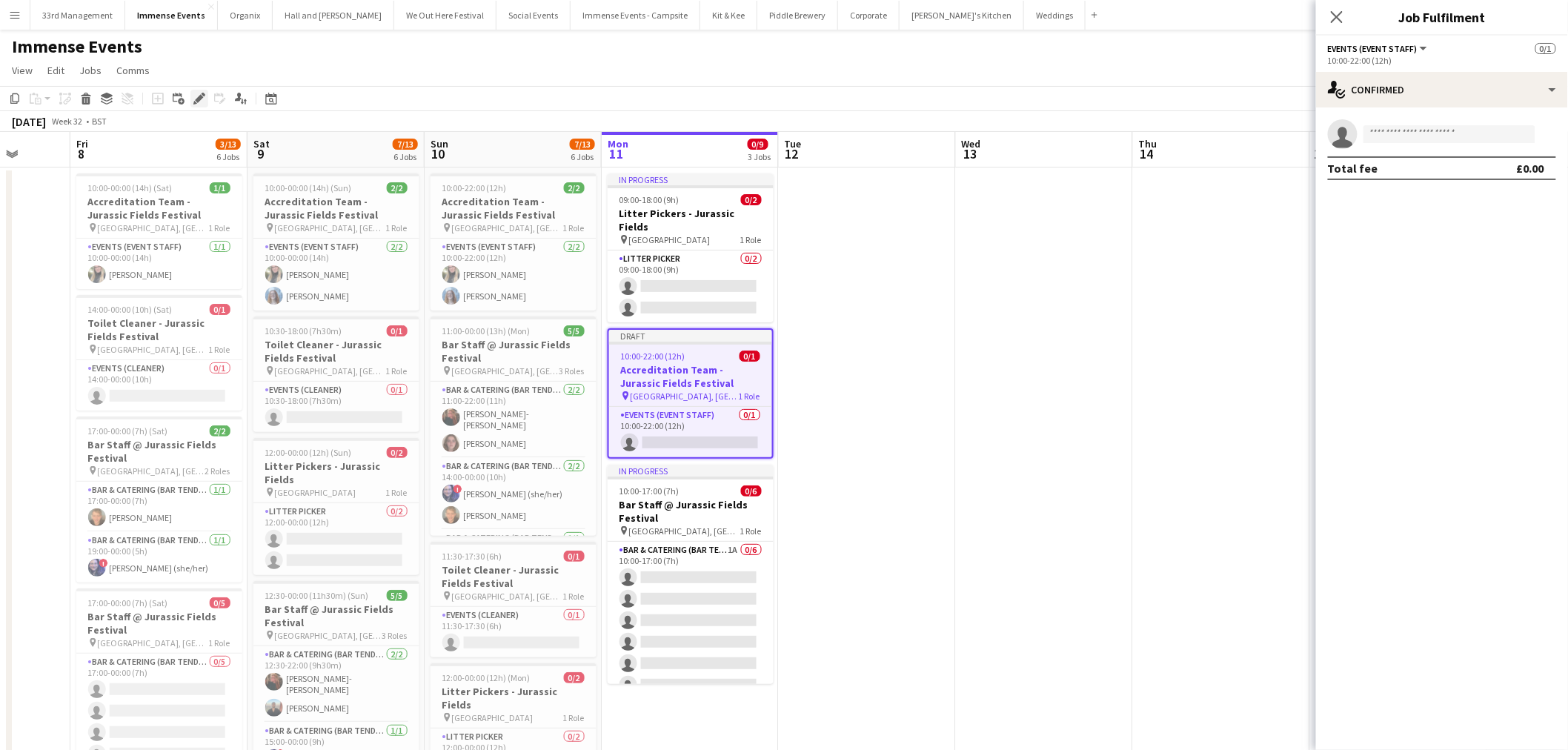
click at [201, 101] on icon "Edit" at bounding box center [199, 98] width 12 height 12
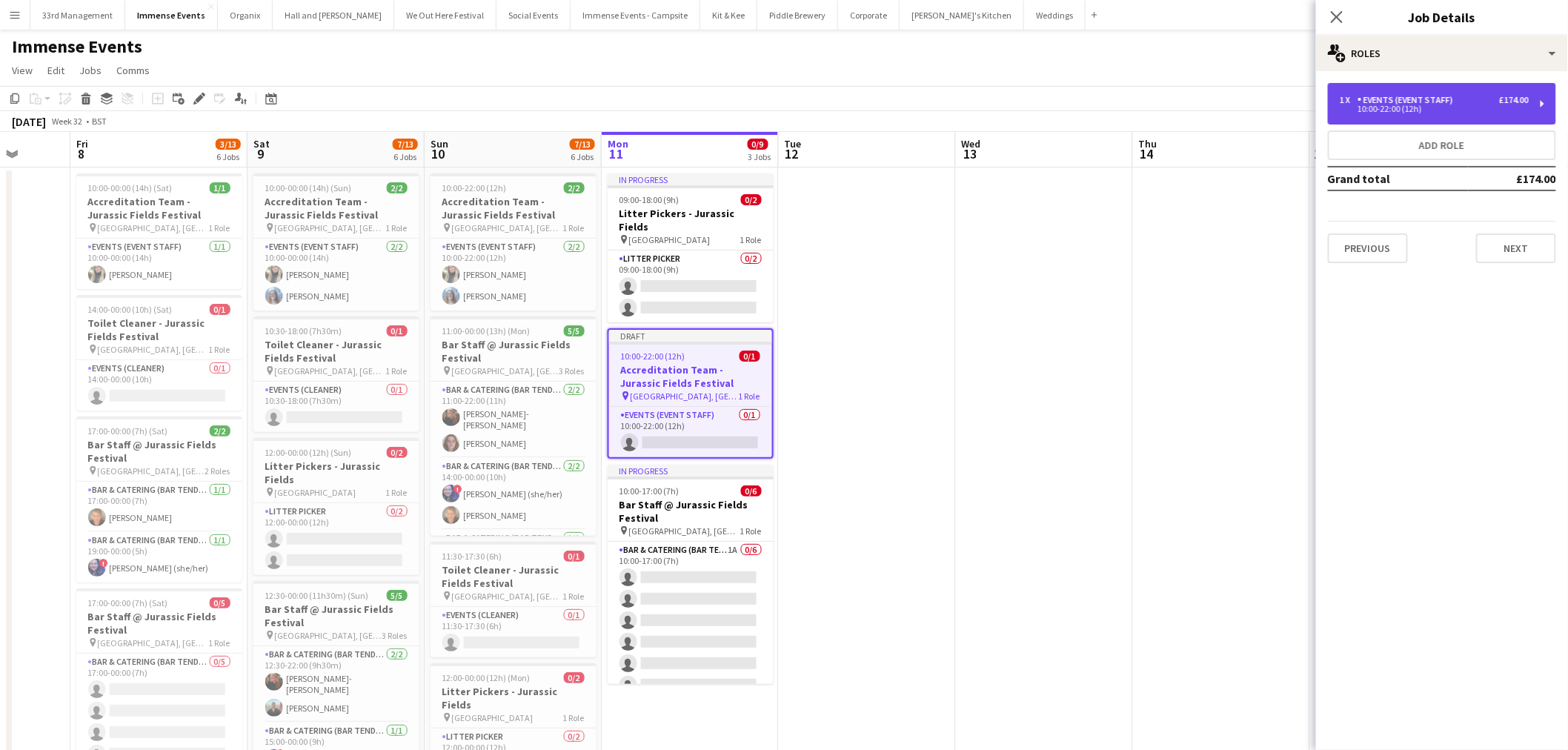
click at [1346, 106] on div "10:00-22:00 (12h)" at bounding box center [1433, 108] width 189 height 7
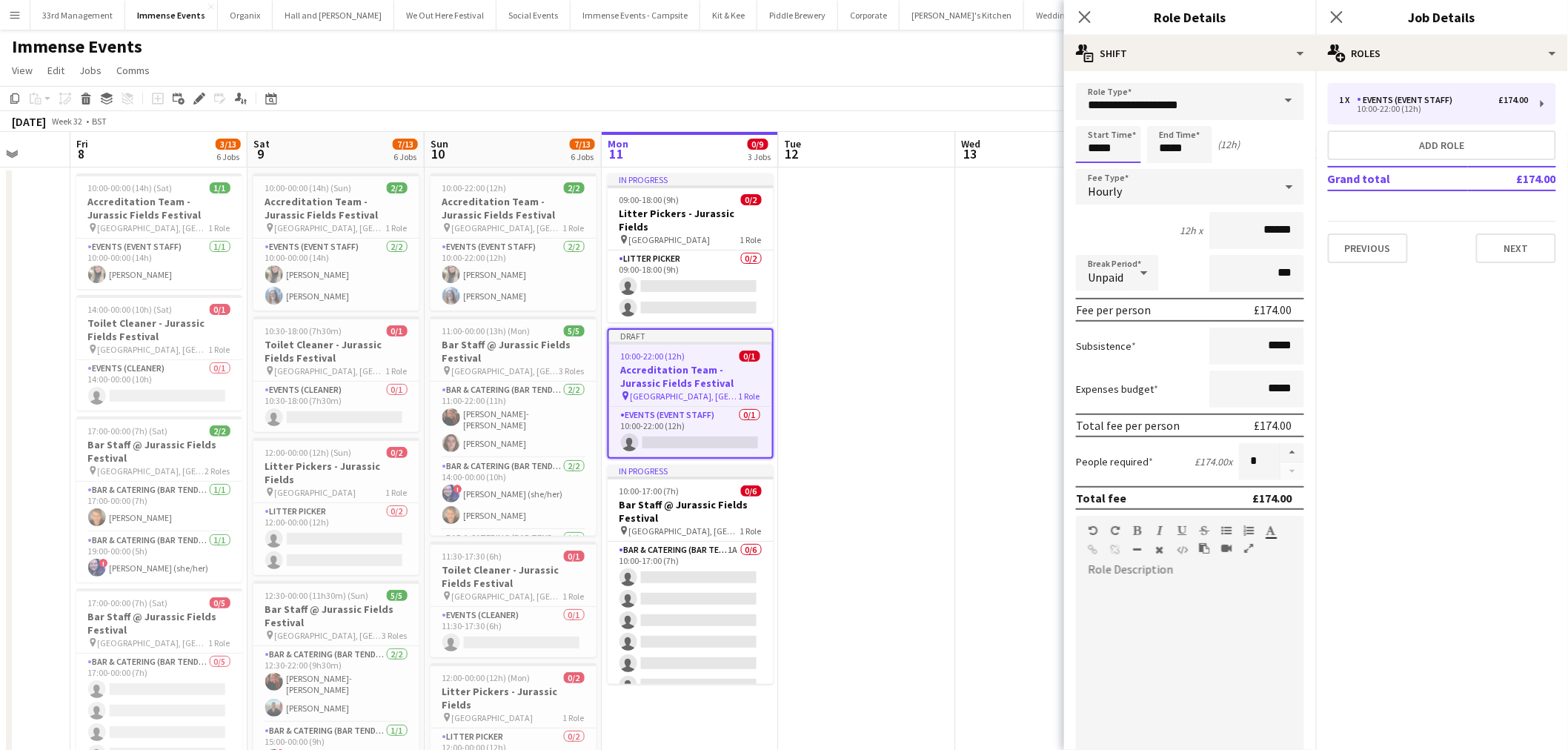
click at [1124, 151] on input "*****" at bounding box center [1109, 144] width 65 height 37
click at [1100, 166] on div at bounding box center [1093, 170] width 29 height 15
type input "*****"
click at [1100, 166] on div at bounding box center [1093, 170] width 29 height 15
click at [1194, 149] on input "*****" at bounding box center [1180, 144] width 65 height 37
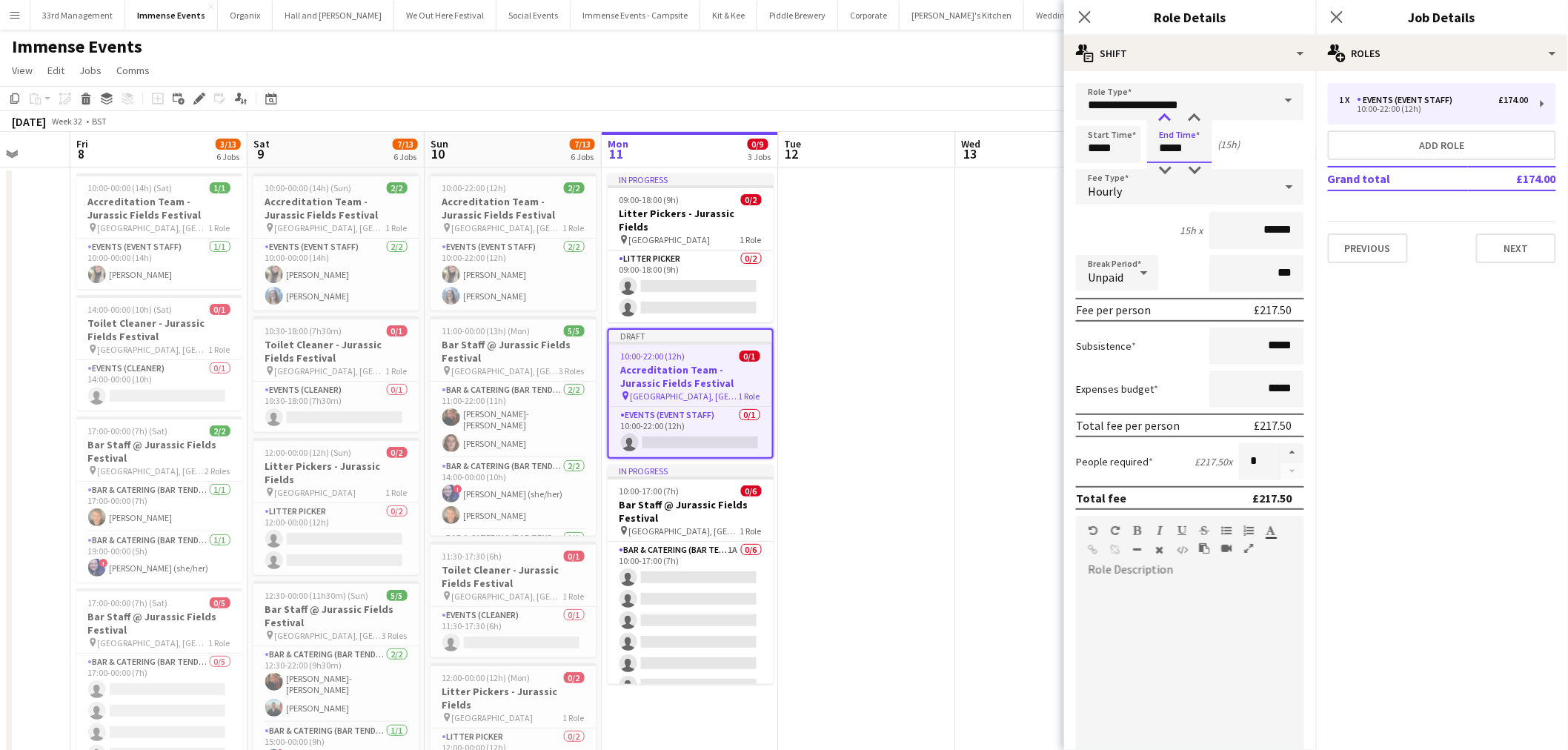
click at [1167, 117] on div at bounding box center [1164, 119] width 29 height 15
click at [1167, 159] on input "*****" at bounding box center [1180, 144] width 65 height 37
drag, startPoint x: 1186, startPoint y: 154, endPoint x: 1136, endPoint y: 151, distance: 50.1
click at [1136, 151] on div "Start Time ***** End Time ***** (15h)" at bounding box center [1190, 144] width 229 height 37
type input "*****"
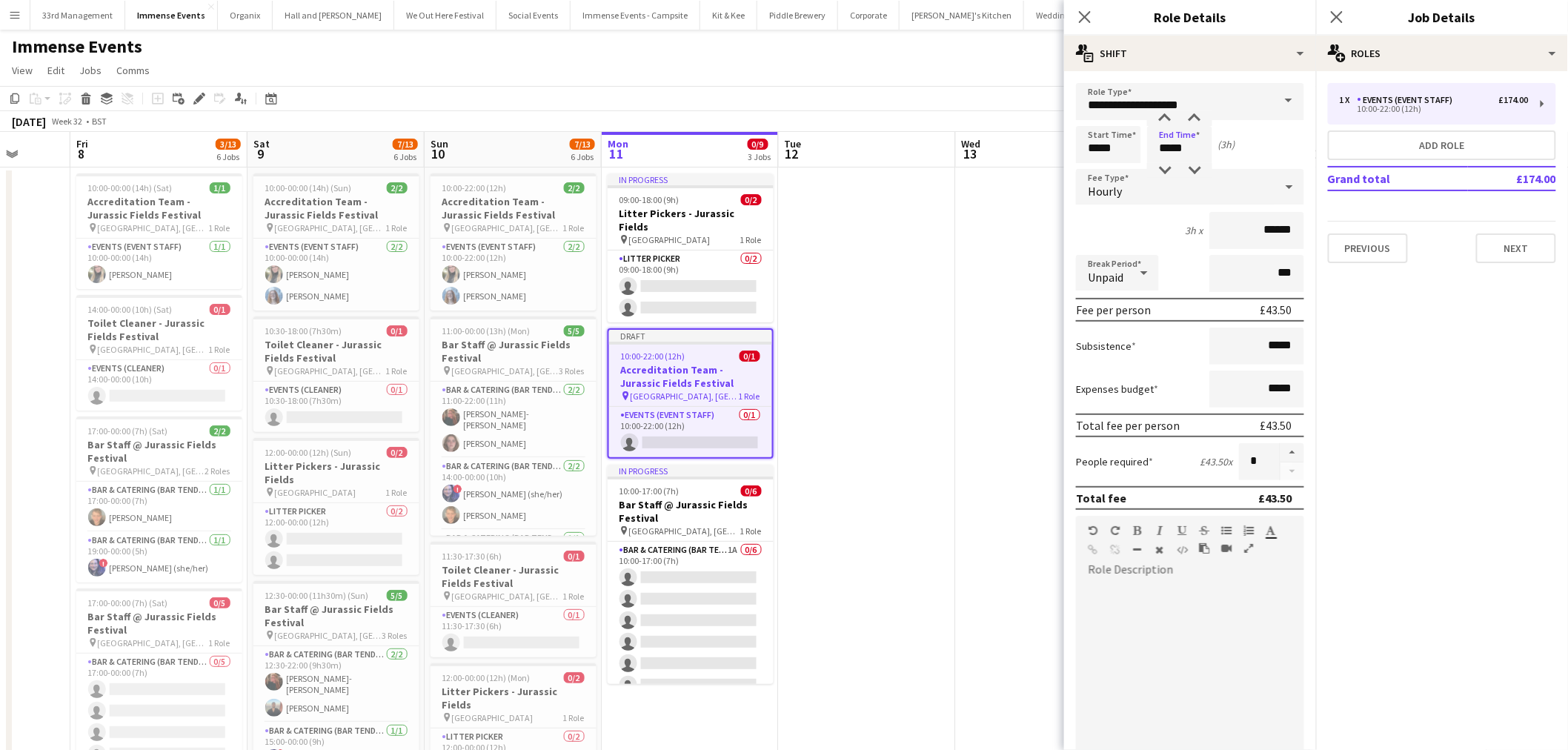
drag, startPoint x: 1153, startPoint y: 213, endPoint x: 1144, endPoint y: 213, distance: 9.0
click at [1152, 213] on div "3h x ******" at bounding box center [1190, 230] width 229 height 37
click at [1181, 586] on div at bounding box center [1190, 670] width 229 height 178
